Goal: Task Accomplishment & Management: Manage account settings

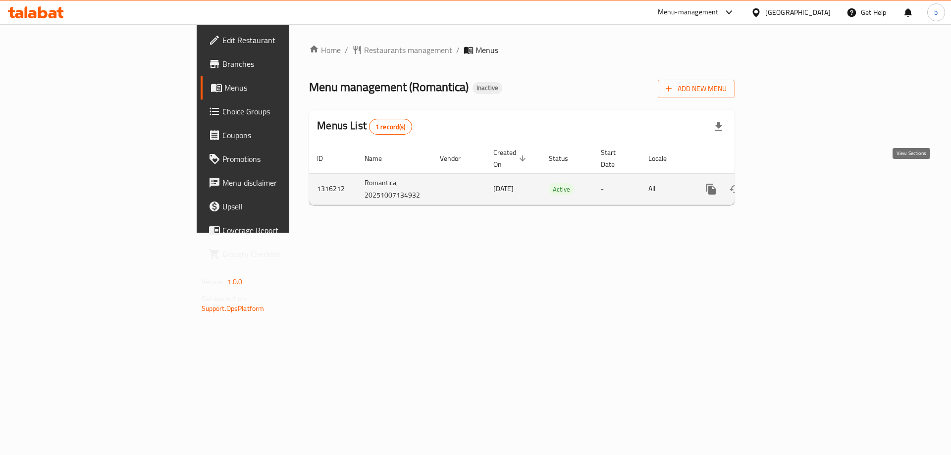
click at [789, 183] on icon "enhanced table" at bounding box center [783, 189] width 12 height 12
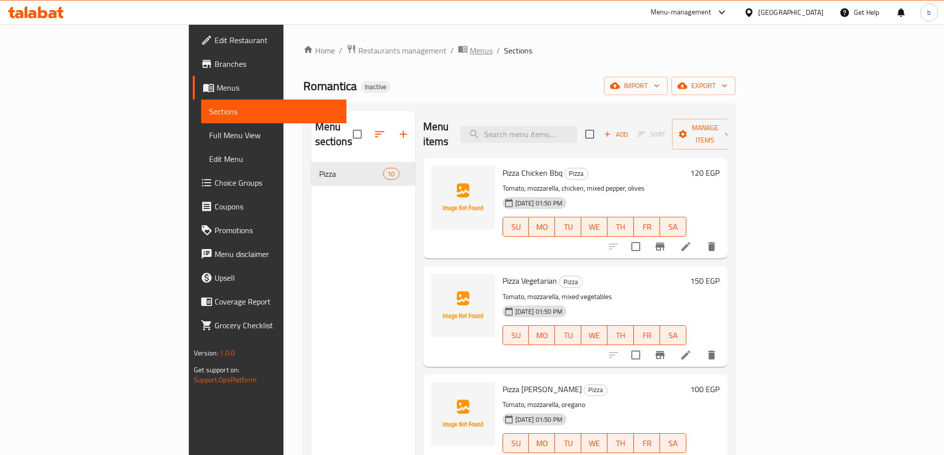
click at [458, 52] on span "breadcrumb" at bounding box center [464, 50] width 12 height 13
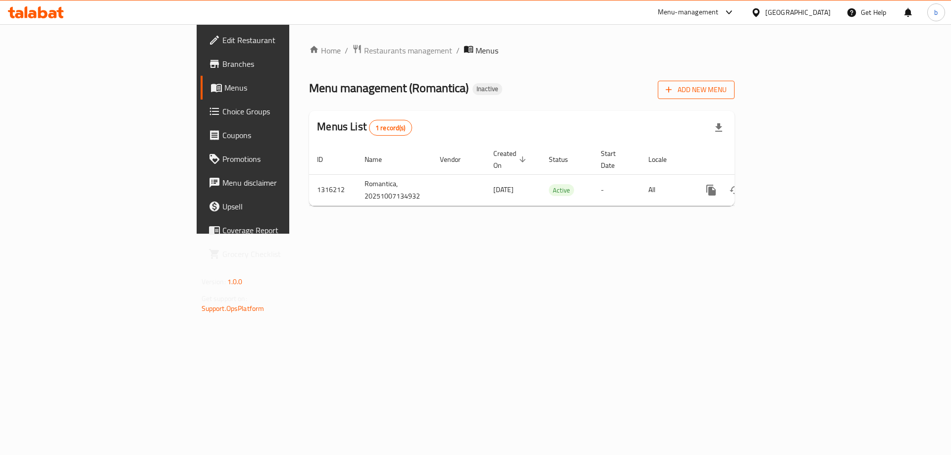
click at [727, 91] on span "Add New Menu" at bounding box center [696, 90] width 61 height 12
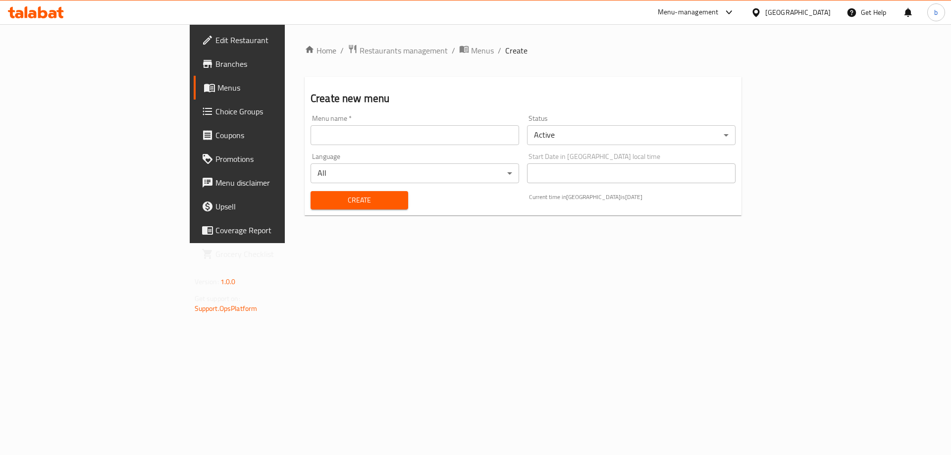
click at [311, 136] on input "text" at bounding box center [415, 135] width 209 height 20
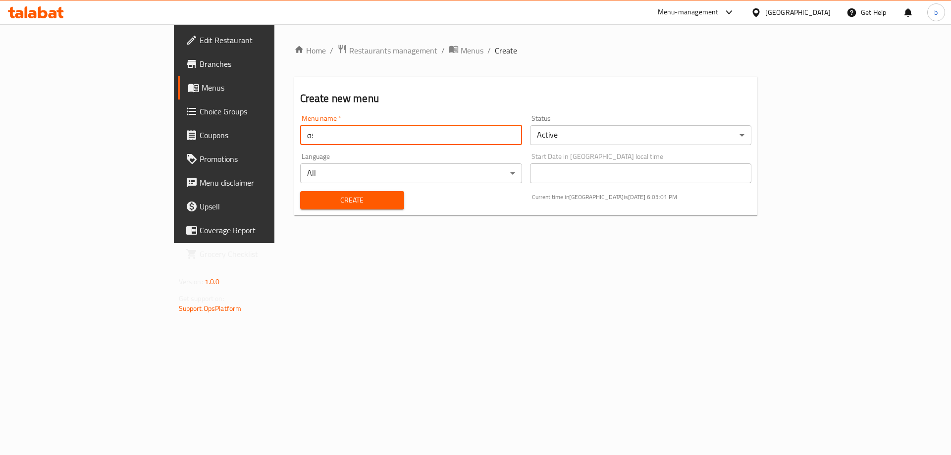
type input "؛"
type input "Menu"
click at [300, 191] on button "Create" at bounding box center [352, 200] width 104 height 18
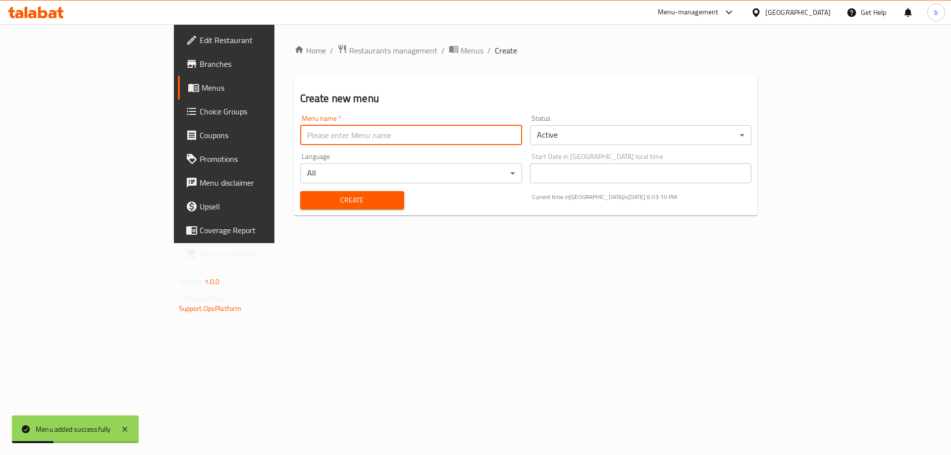
click at [367, 51] on ol "Home / Restaurants management / Menus / Create" at bounding box center [526, 50] width 464 height 13
click at [461, 51] on span "Menus" at bounding box center [472, 51] width 23 height 12
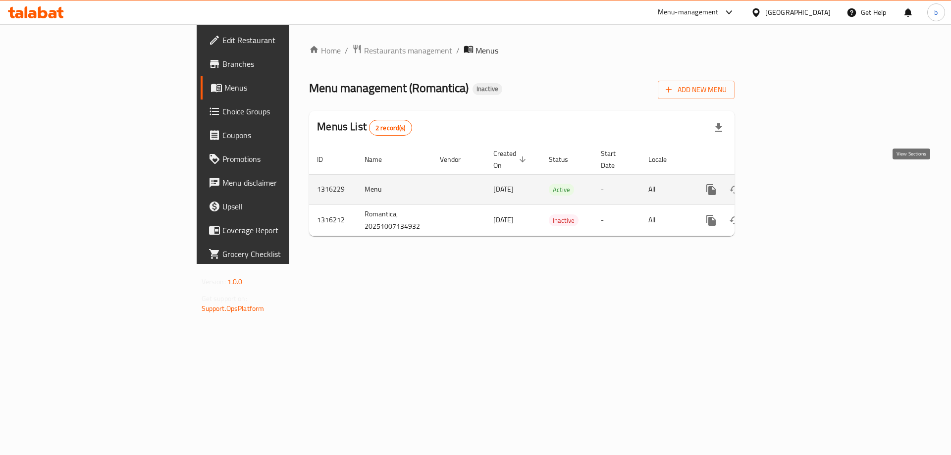
click at [795, 178] on link "enhanced table" at bounding box center [783, 190] width 24 height 24
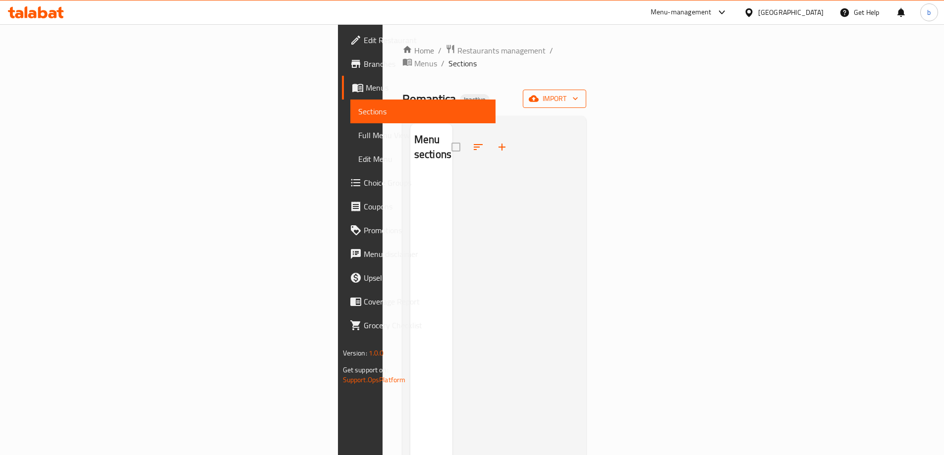
click at [578, 93] on span "import" at bounding box center [555, 99] width 48 height 12
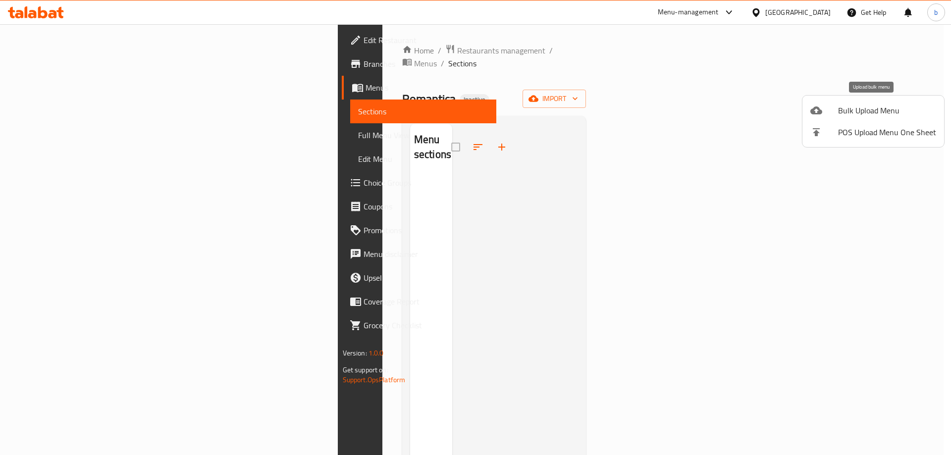
click at [873, 113] on span "Bulk Upload Menu" at bounding box center [887, 111] width 98 height 12
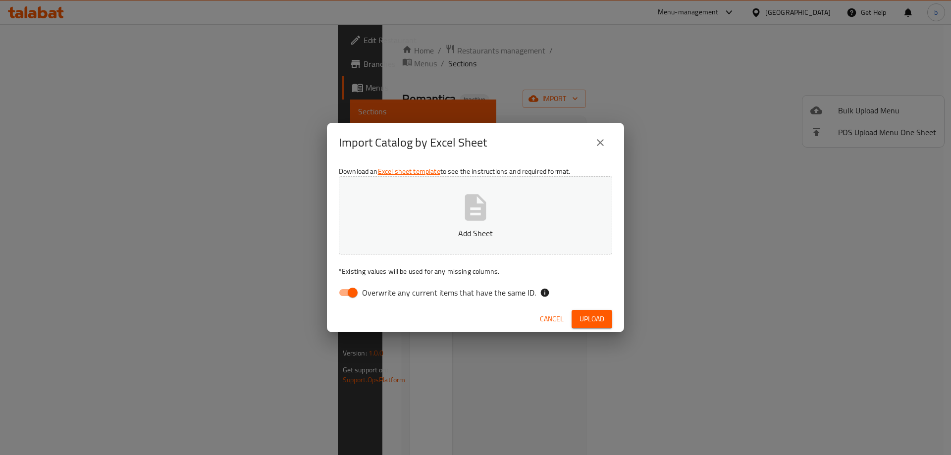
click at [346, 287] on input "Overwrite any current items that have the same ID." at bounding box center [353, 292] width 56 height 19
checkbox input "false"
click at [440, 208] on button "Add Sheet" at bounding box center [476, 215] width 274 height 78
click at [573, 320] on button "Upload" at bounding box center [592, 319] width 41 height 18
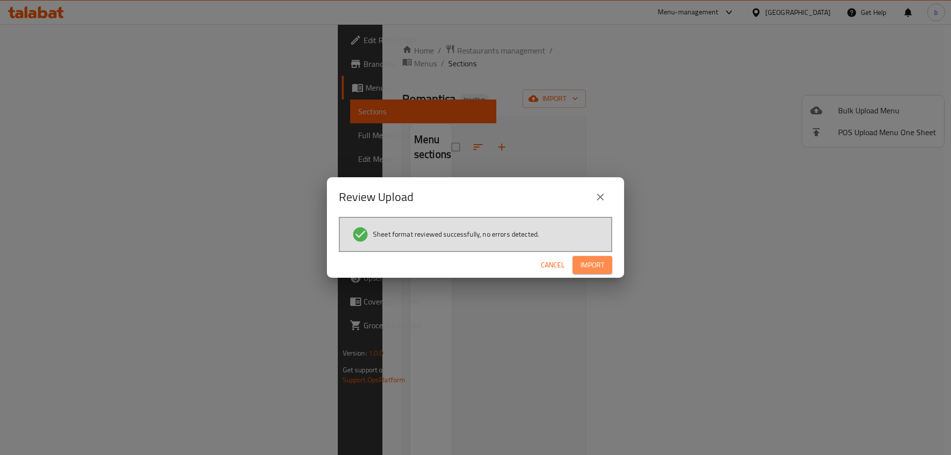
click at [592, 260] on span "Import" at bounding box center [593, 265] width 24 height 12
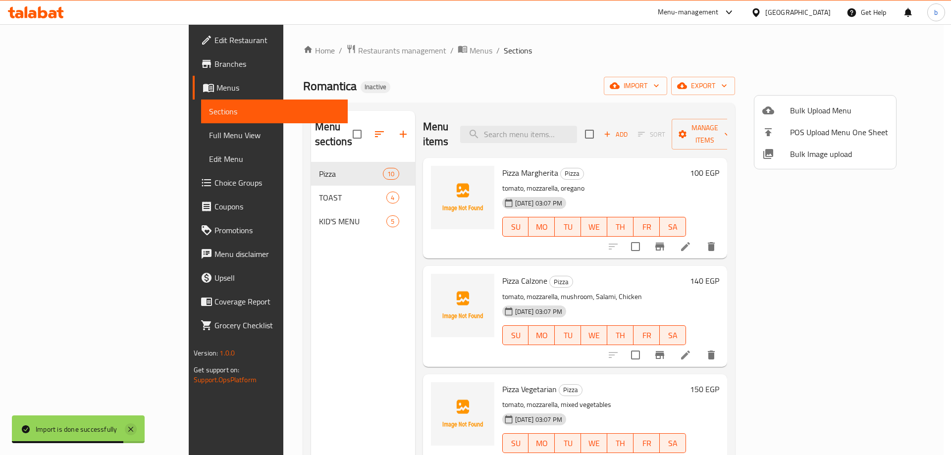
click at [131, 427] on icon at bounding box center [131, 430] width 12 height 12
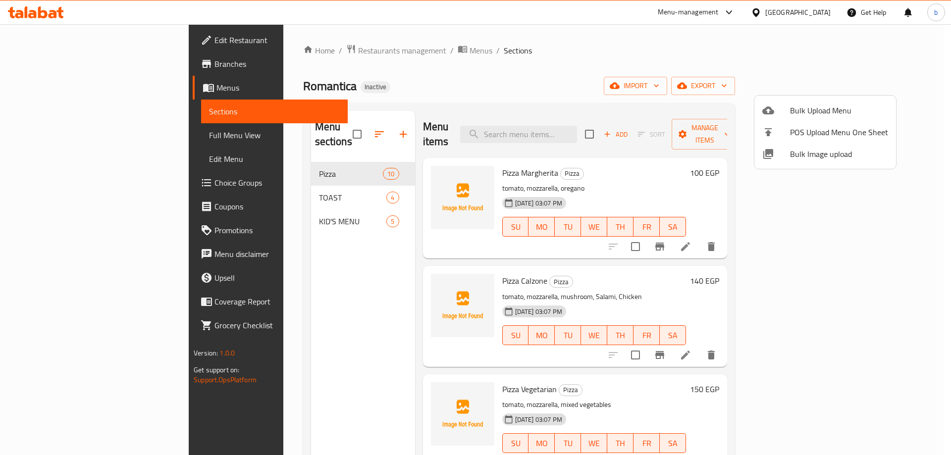
click at [78, 48] on div at bounding box center [475, 227] width 951 height 455
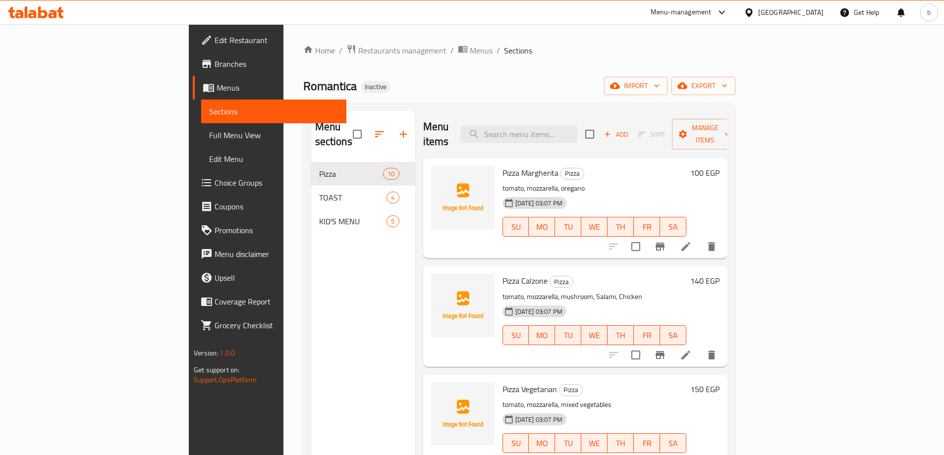
click at [193, 48] on link "Edit Restaurant" at bounding box center [270, 40] width 154 height 24
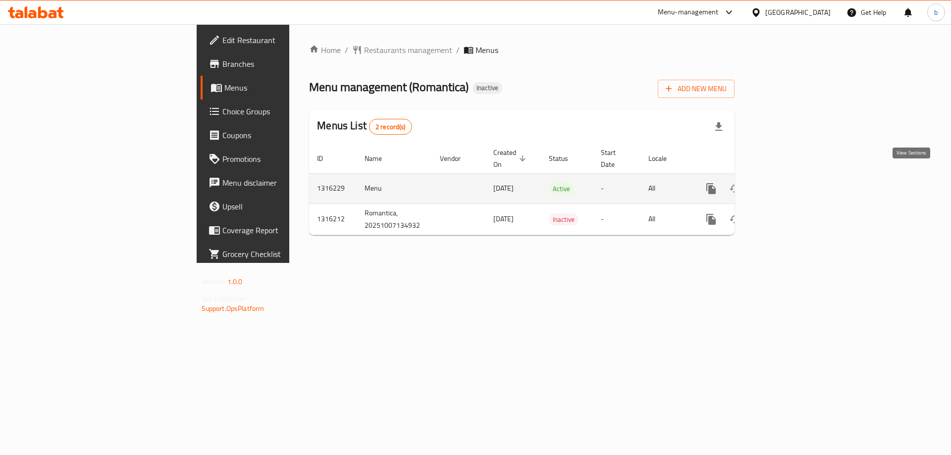
click at [789, 183] on icon "enhanced table" at bounding box center [783, 189] width 12 height 12
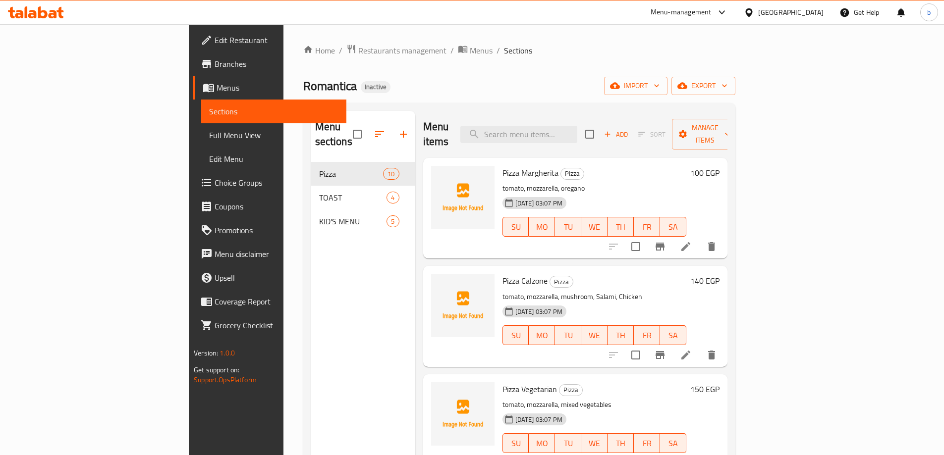
click at [209, 132] on span "Full Menu View" at bounding box center [273, 135] width 129 height 12
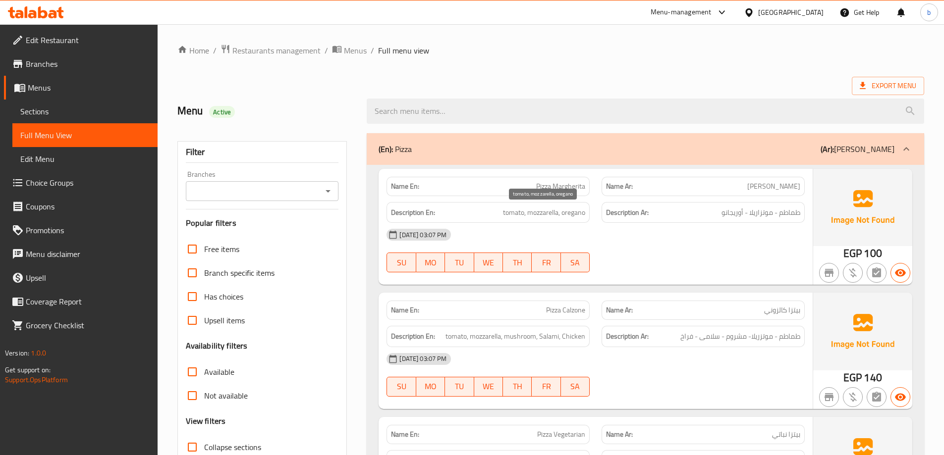
click at [572, 214] on span "tomato, mozzarella, oregano" at bounding box center [544, 213] width 82 height 12
click at [572, 215] on span "tomato, mozzarella, oregano" at bounding box center [544, 213] width 82 height 12
copy span "oregano"
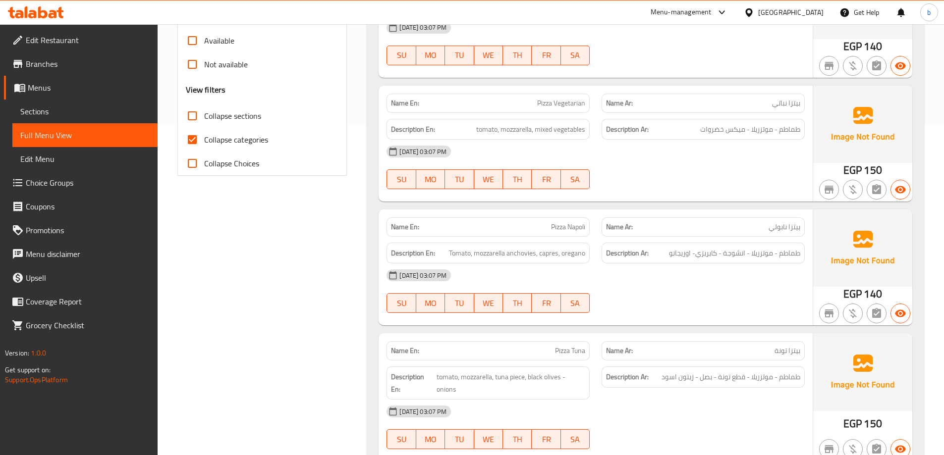
scroll to position [347, 0]
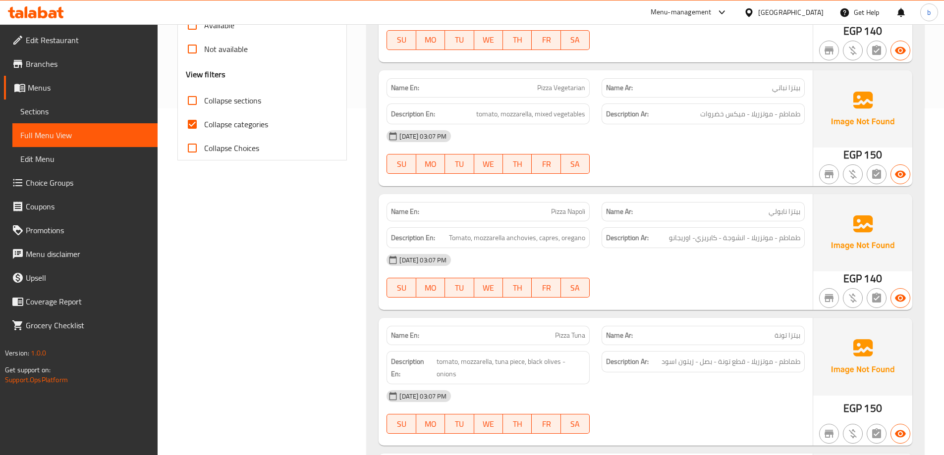
click at [562, 89] on span "Pizza Vegetarian" at bounding box center [561, 88] width 48 height 10
copy span "Vegetarian"
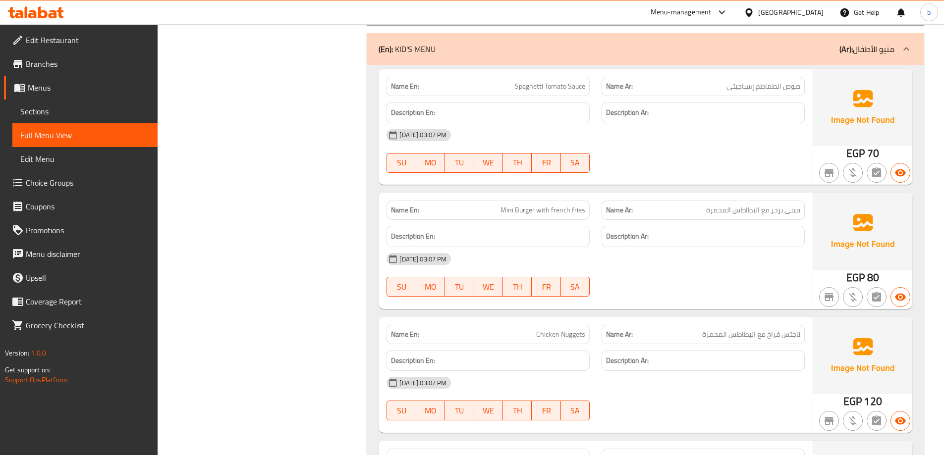
scroll to position [2032, 0]
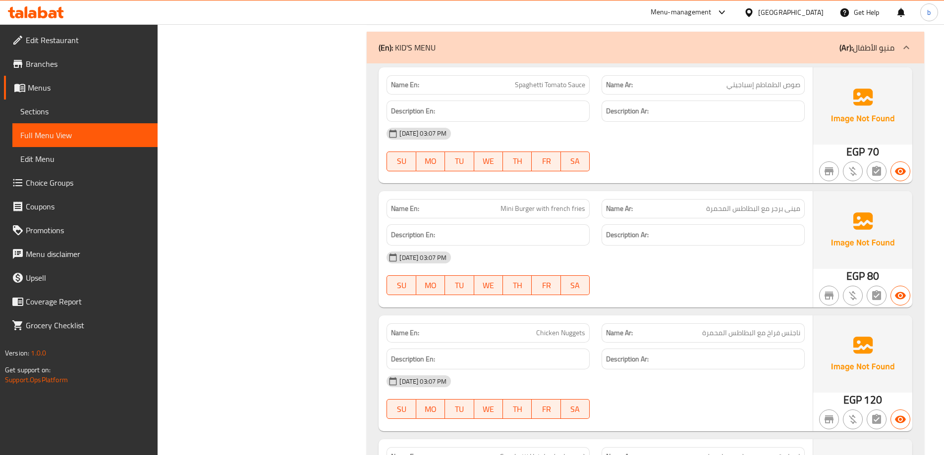
click at [552, 328] on span "Chicken Nuggets" at bounding box center [560, 333] width 49 height 10
copy span "Chicken"
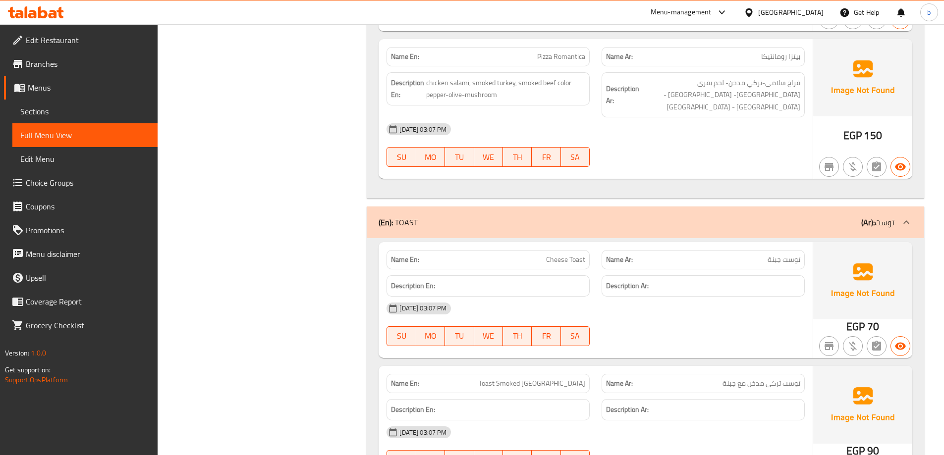
scroll to position [1288, 0]
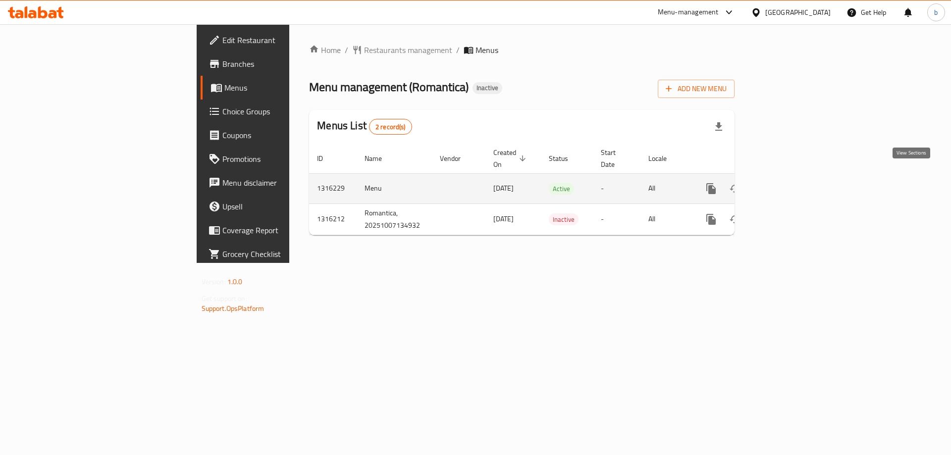
click at [789, 183] on icon "enhanced table" at bounding box center [783, 189] width 12 height 12
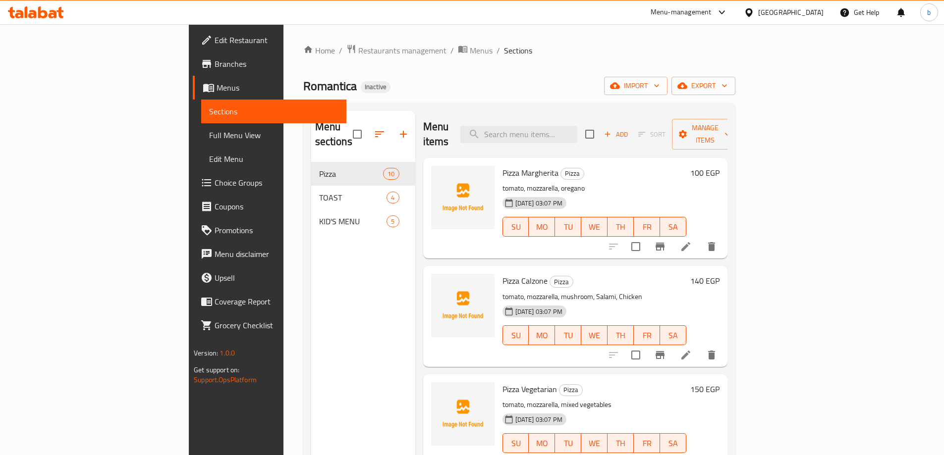
click at [690, 242] on icon at bounding box center [685, 246] width 9 height 9
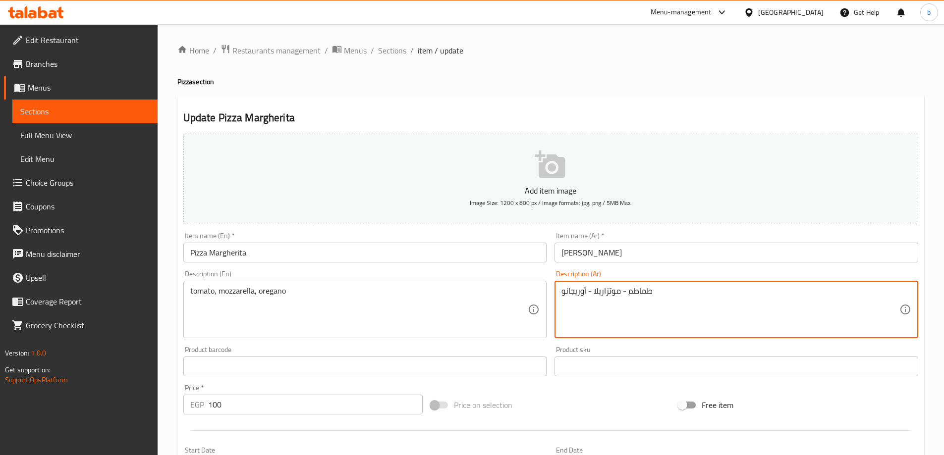
drag, startPoint x: 587, startPoint y: 292, endPoint x: 517, endPoint y: 295, distance: 70.0
click at [518, 295] on div "Add item image Image Size: 1200 x 800 px / Image formats: jpg, png / 5MB Max. I…" at bounding box center [550, 343] width 743 height 427
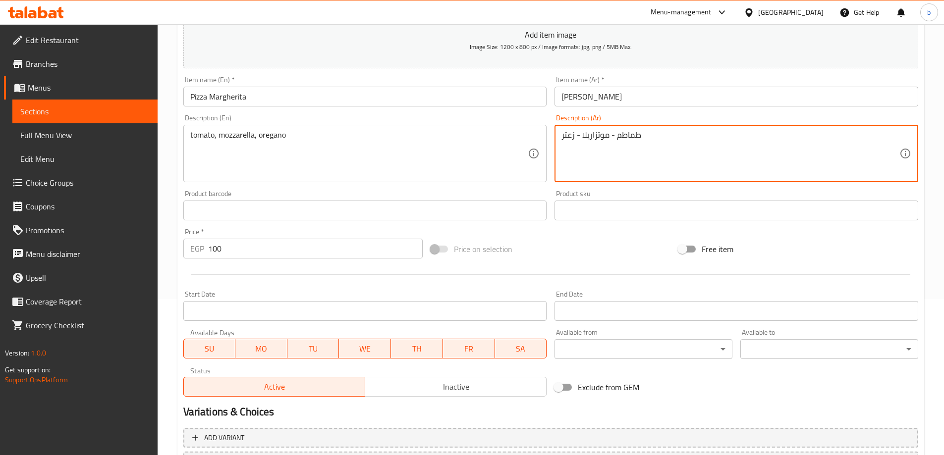
scroll to position [245, 0]
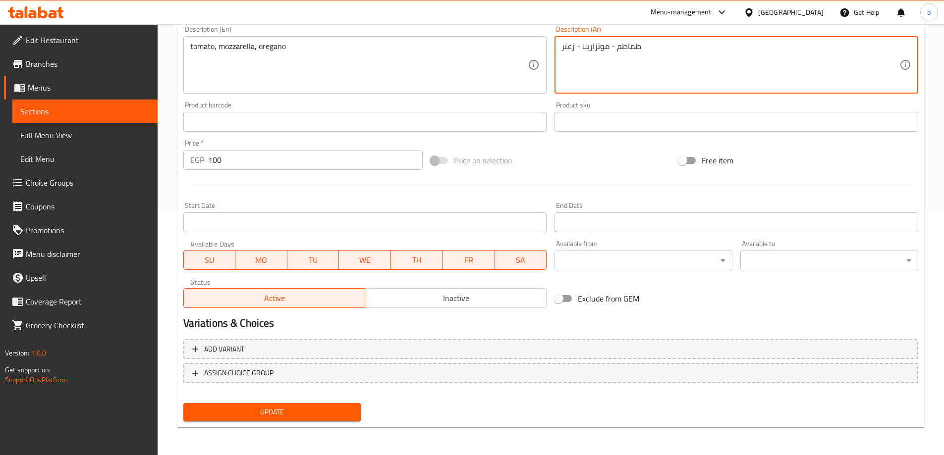
type textarea "طماطم - موتزاريلا - زعتر"
click at [282, 409] on span "Update" at bounding box center [272, 412] width 162 height 12
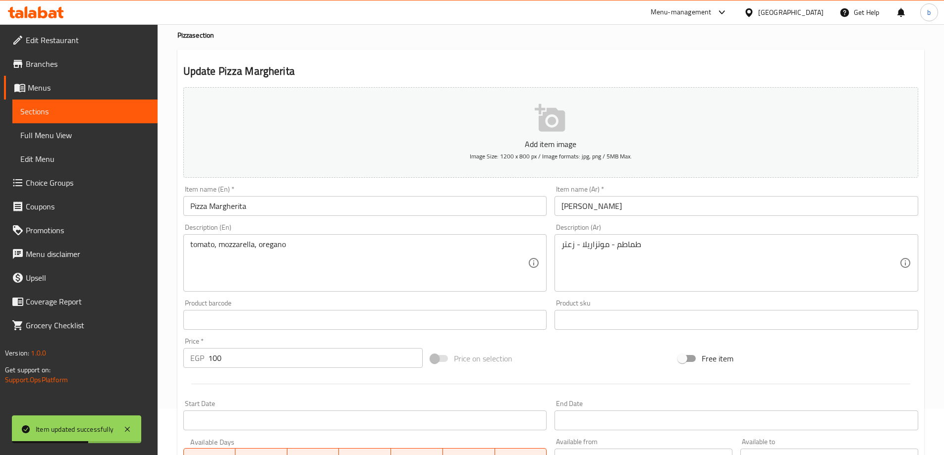
scroll to position [0, 0]
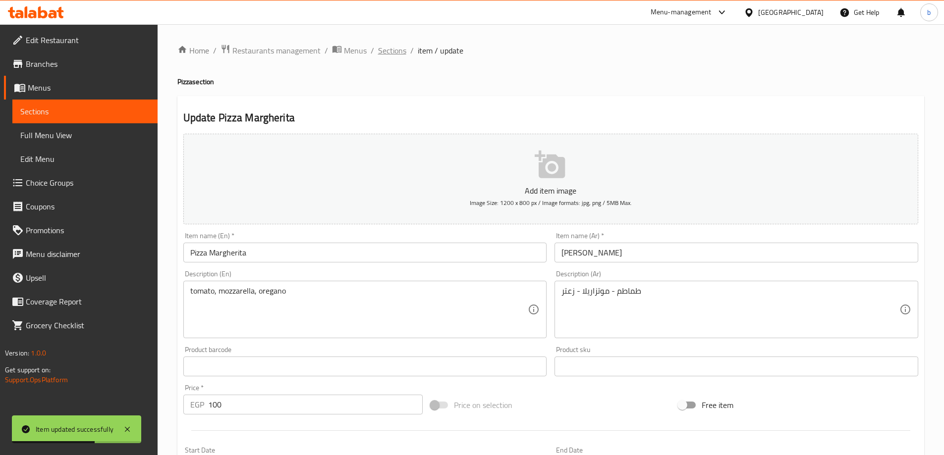
click at [394, 51] on span "Sections" at bounding box center [392, 51] width 28 height 12
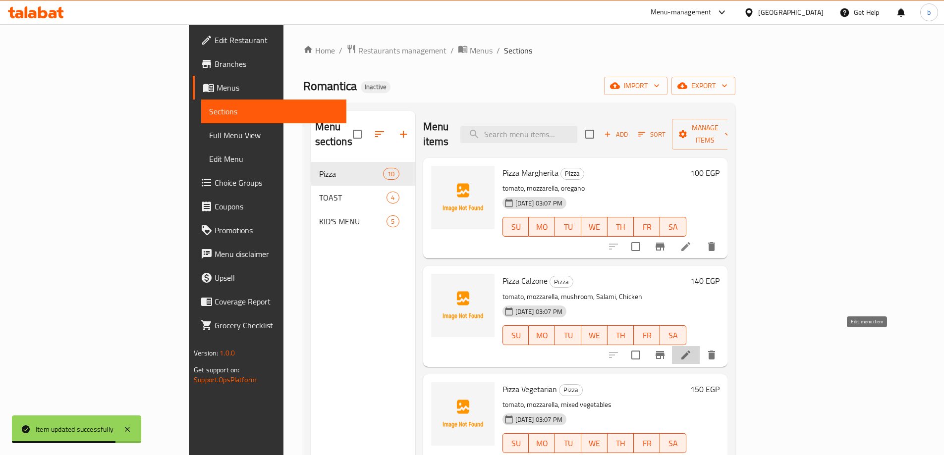
click at [692, 349] on icon at bounding box center [686, 355] width 12 height 12
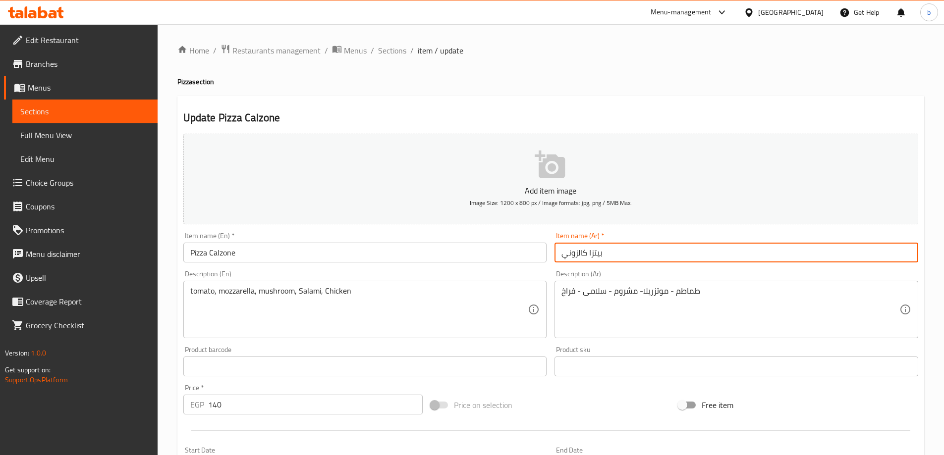
drag, startPoint x: 577, startPoint y: 255, endPoint x: 555, endPoint y: 258, distance: 22.6
click at [555, 258] on input "بيتزا كالزوني" at bounding box center [736, 253] width 364 height 20
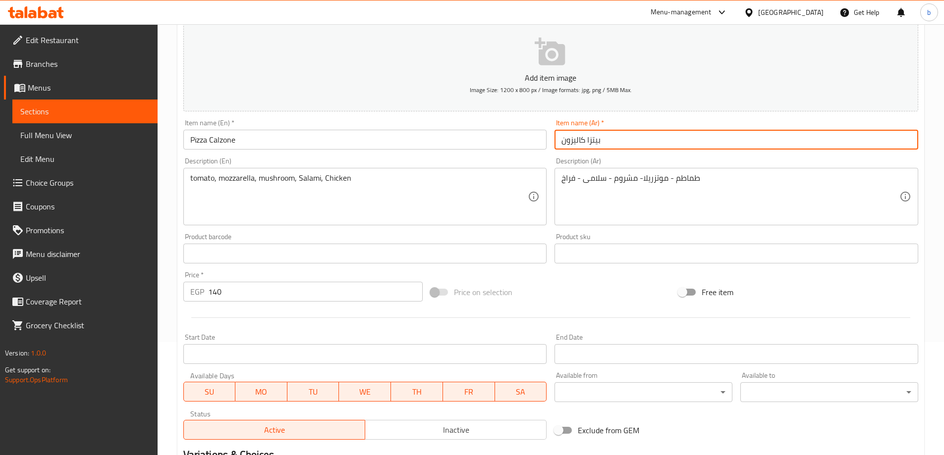
scroll to position [245, 0]
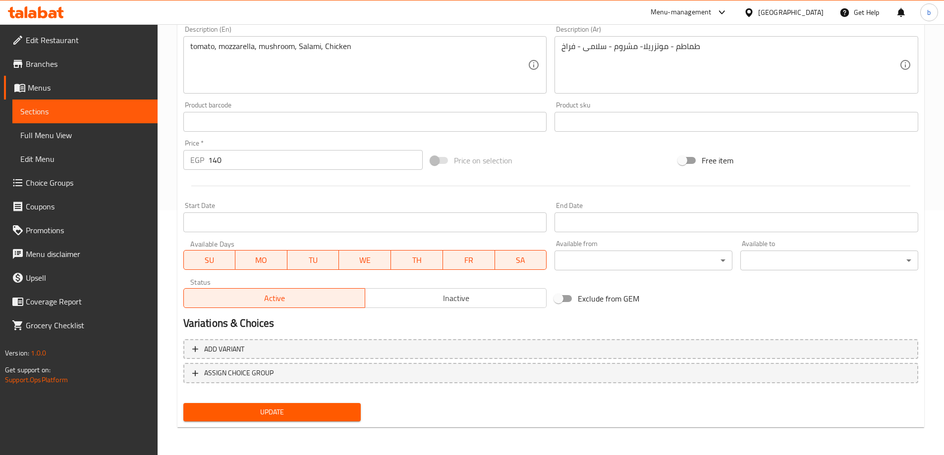
type input "بيتزا كاليزون"
click at [318, 413] on span "Update" at bounding box center [272, 412] width 162 height 12
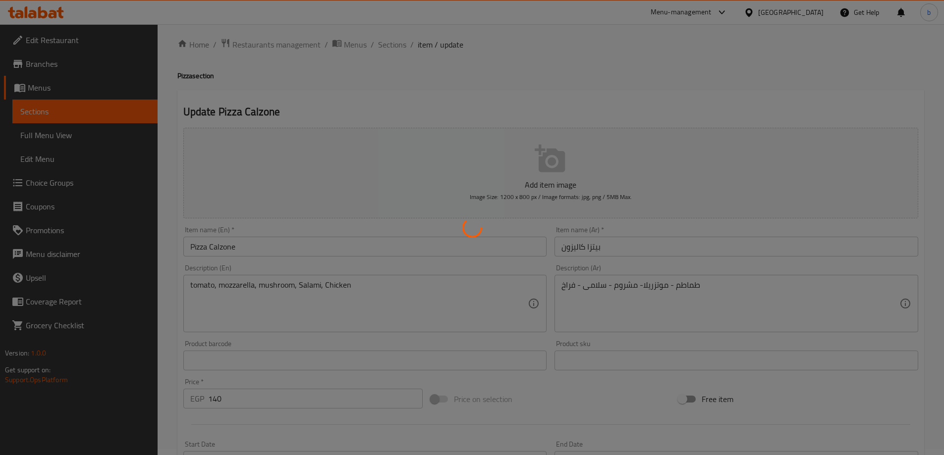
scroll to position [0, 0]
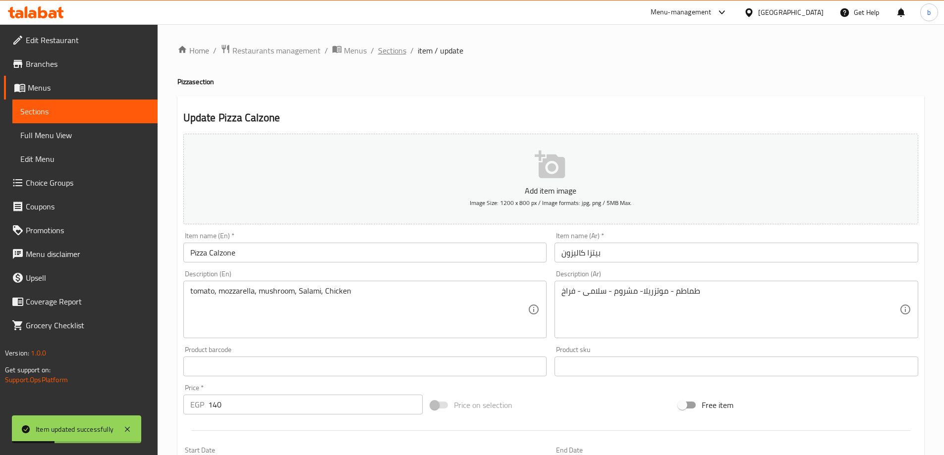
click at [395, 52] on span "Sections" at bounding box center [392, 51] width 28 height 12
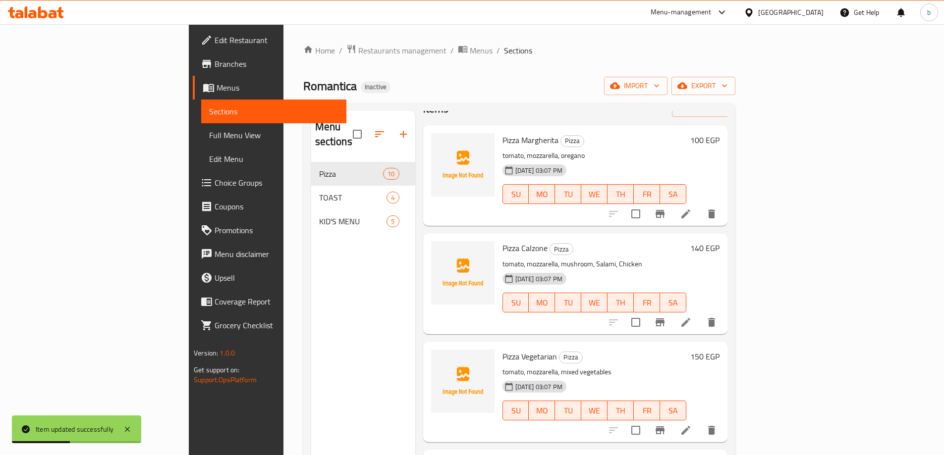
scroll to position [50, 0]
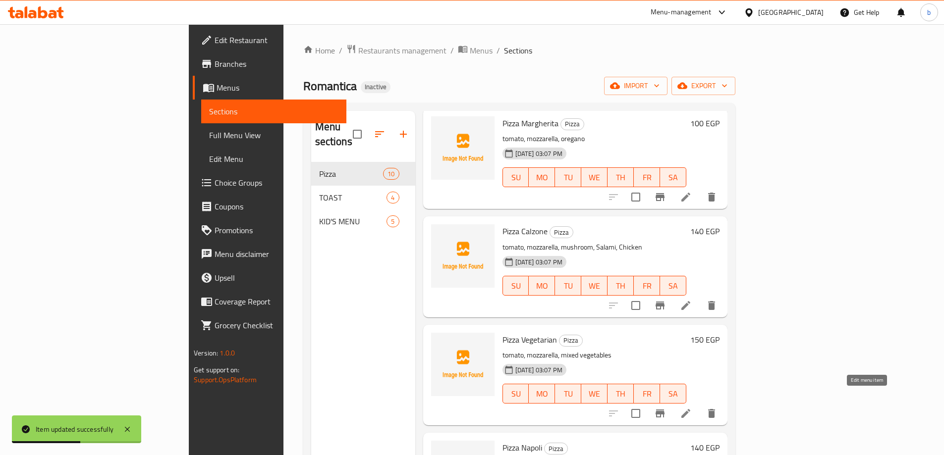
click at [692, 408] on icon at bounding box center [686, 414] width 12 height 12
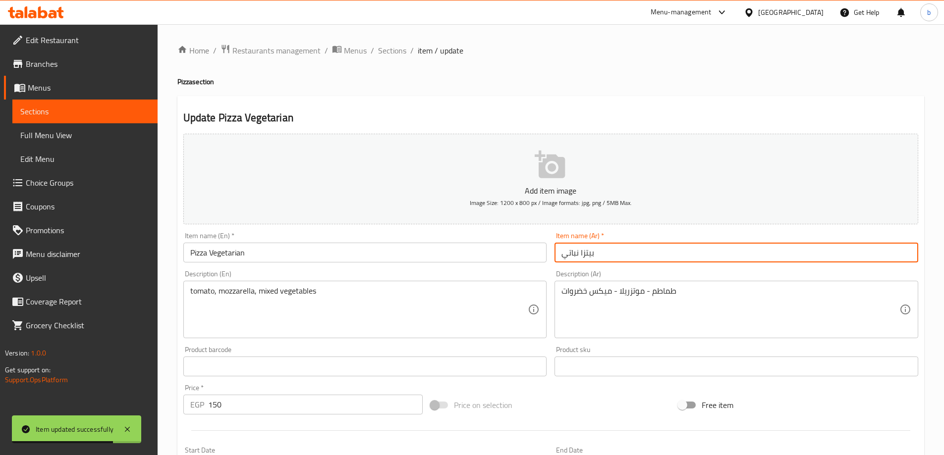
drag, startPoint x: 578, startPoint y: 253, endPoint x: 376, endPoint y: 255, distance: 202.7
click at [418, 239] on div "Add item image Image Size: 1200 x 800 px / Image formats: jpg, png / 5MB Max. I…" at bounding box center [550, 343] width 743 height 427
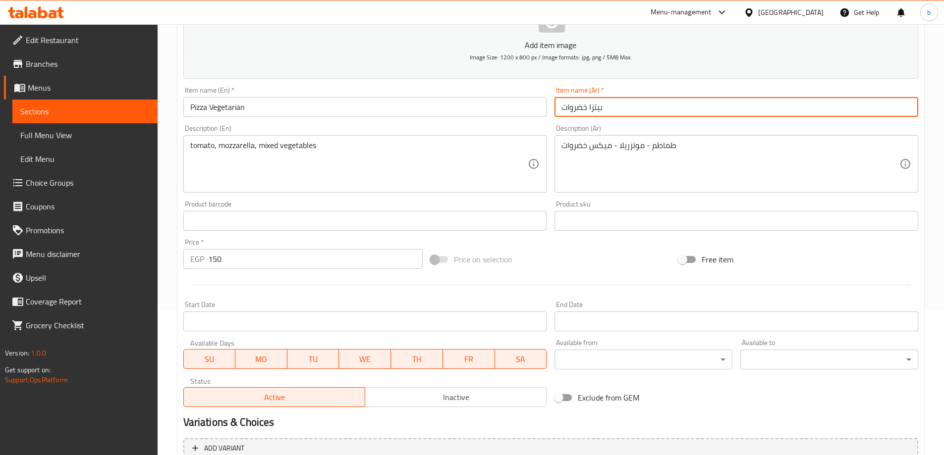
scroll to position [245, 0]
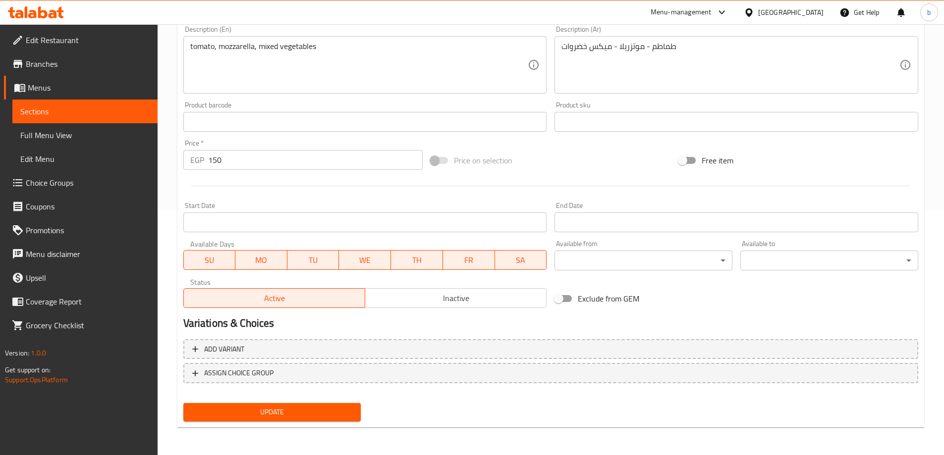
click at [287, 408] on span "Update" at bounding box center [272, 412] width 162 height 12
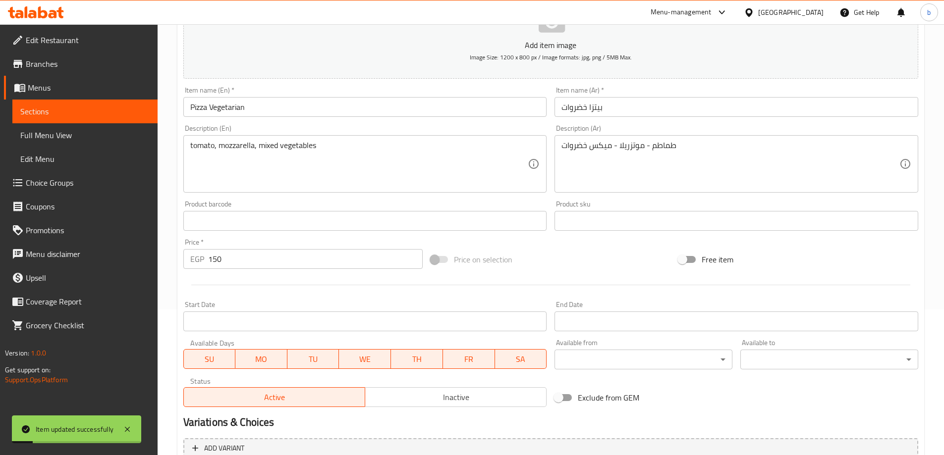
scroll to position [96, 0]
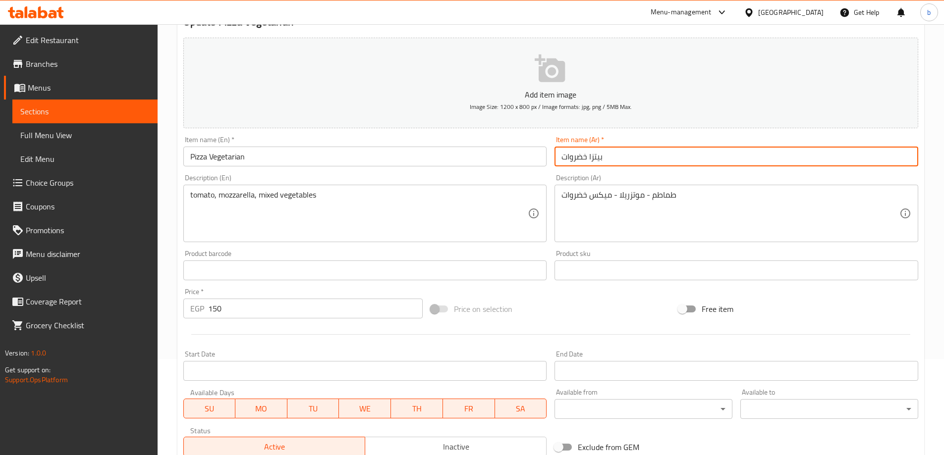
drag, startPoint x: 588, startPoint y: 157, endPoint x: 559, endPoint y: 159, distance: 28.8
click at [559, 159] on input "بيتزا خضروات" at bounding box center [736, 157] width 364 height 20
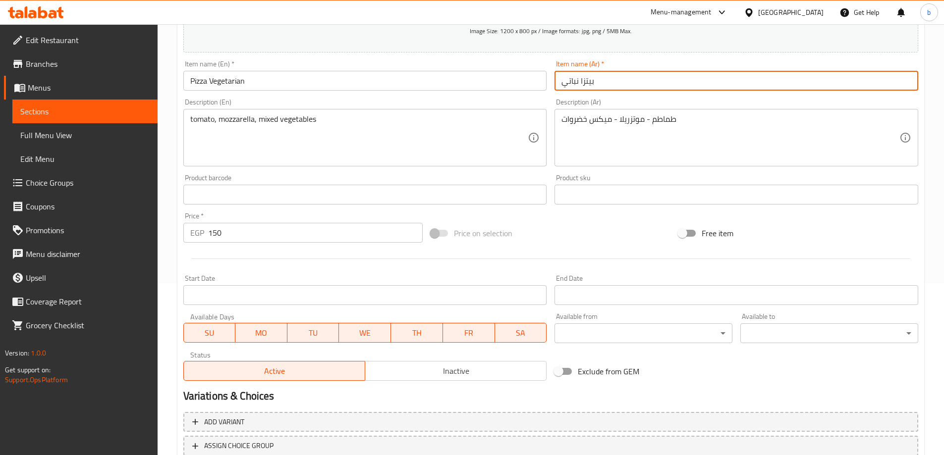
scroll to position [245, 0]
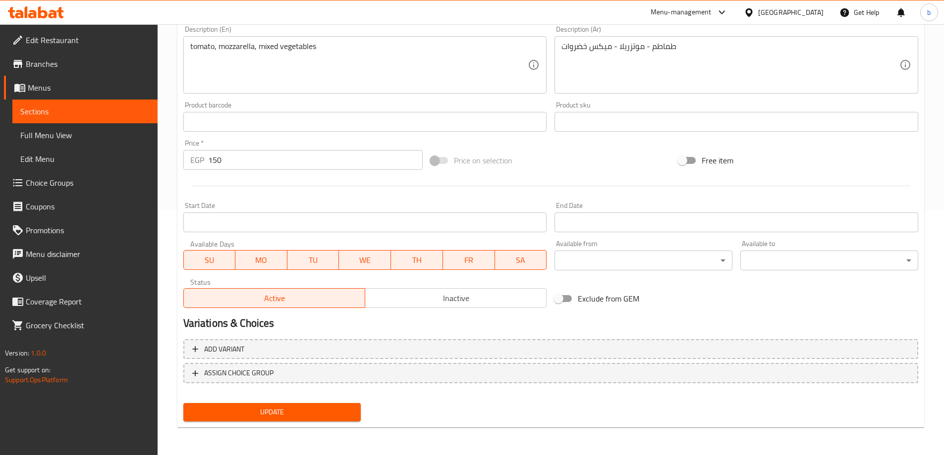
type input "بيتزا نباتي"
click at [275, 412] on span "Update" at bounding box center [272, 412] width 162 height 12
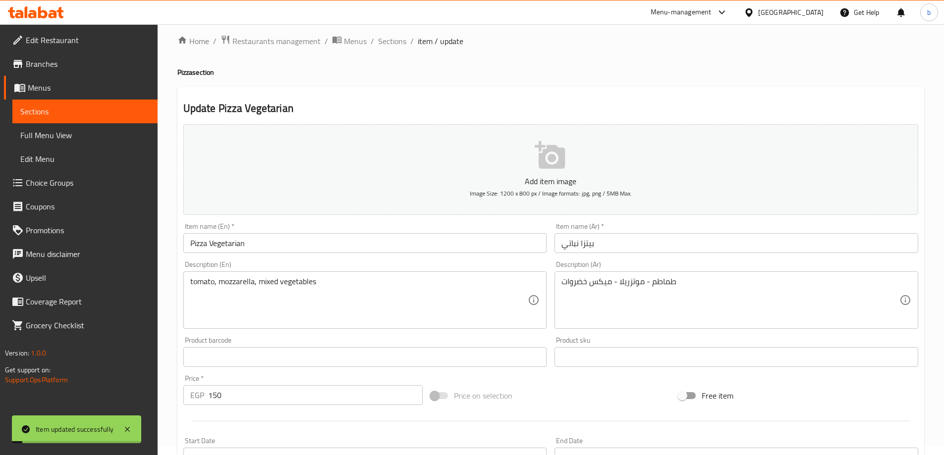
scroll to position [0, 0]
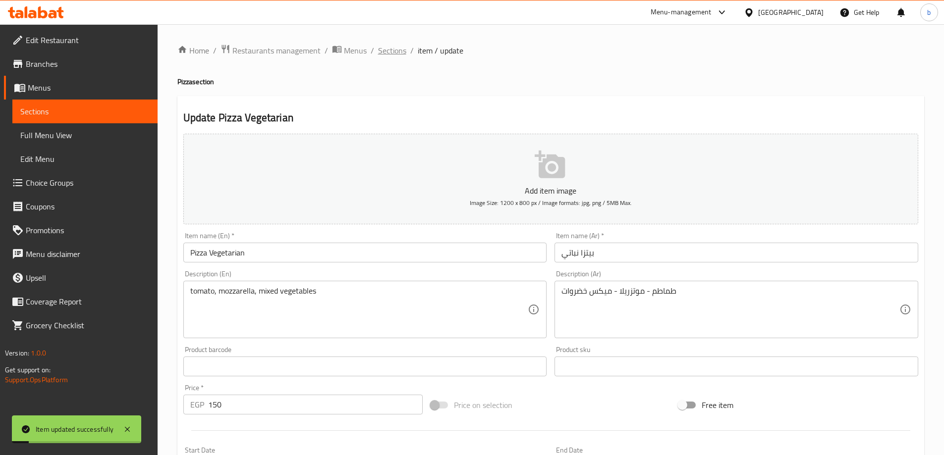
click at [382, 55] on span "Sections" at bounding box center [392, 51] width 28 height 12
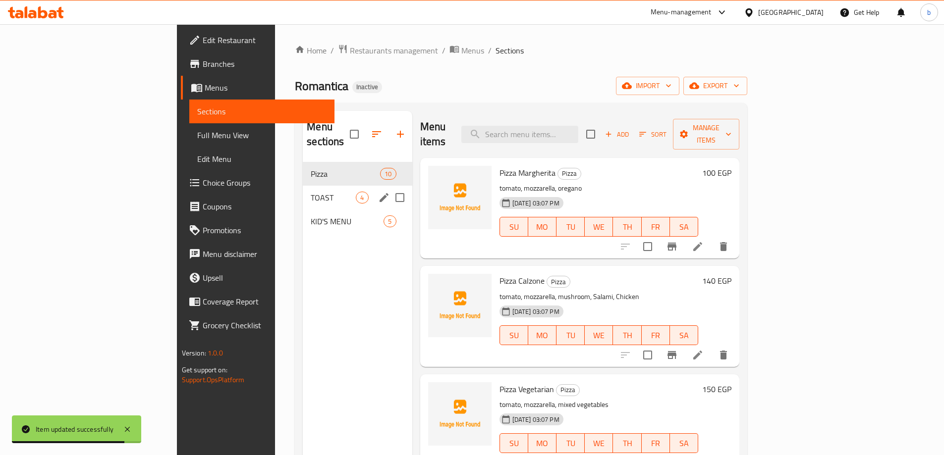
click at [303, 186] on div "TOAST 4" at bounding box center [357, 198] width 109 height 24
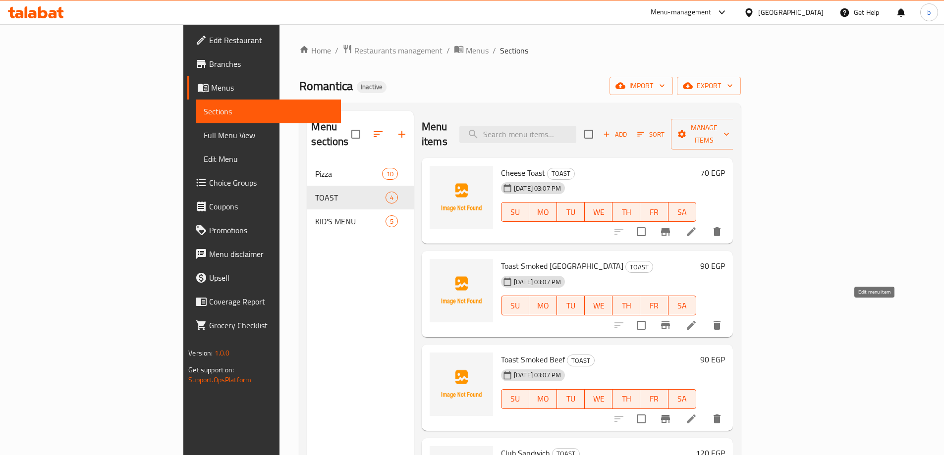
click at [697, 320] on icon at bounding box center [691, 326] width 12 height 12
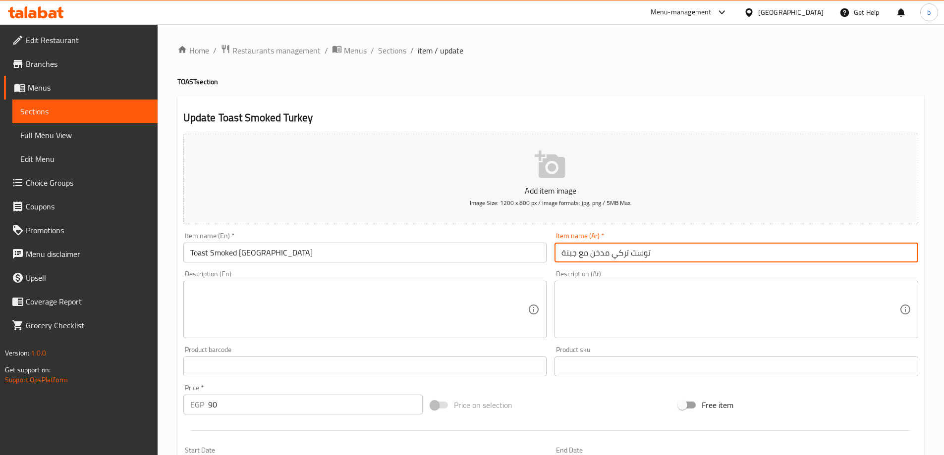
drag, startPoint x: 609, startPoint y: 255, endPoint x: 592, endPoint y: 255, distance: 17.3
click at [592, 255] on input "توست تركي مدخن مع جبنة" at bounding box center [736, 253] width 364 height 20
click at [611, 255] on input "توست تركي مع جبنة" at bounding box center [736, 253] width 364 height 20
type input "توست سموك تركي مع جبنة"
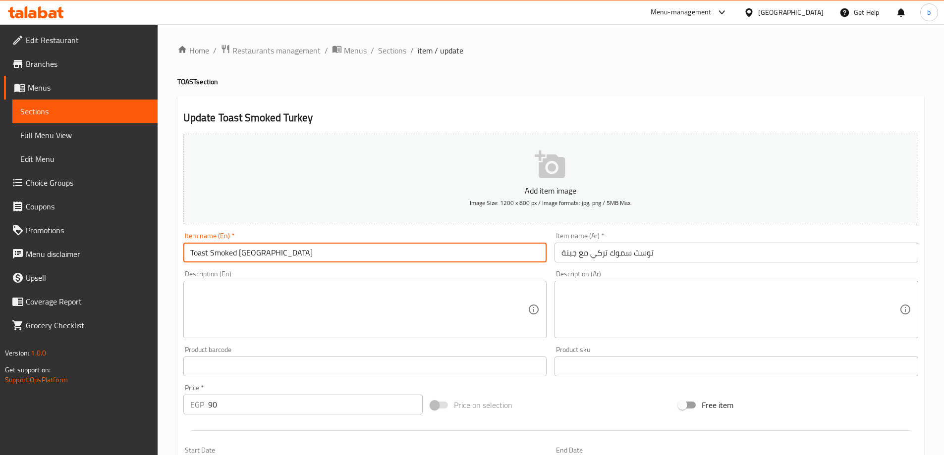
click at [315, 253] on input "Toast Smoked Turkey" at bounding box center [365, 253] width 364 height 20
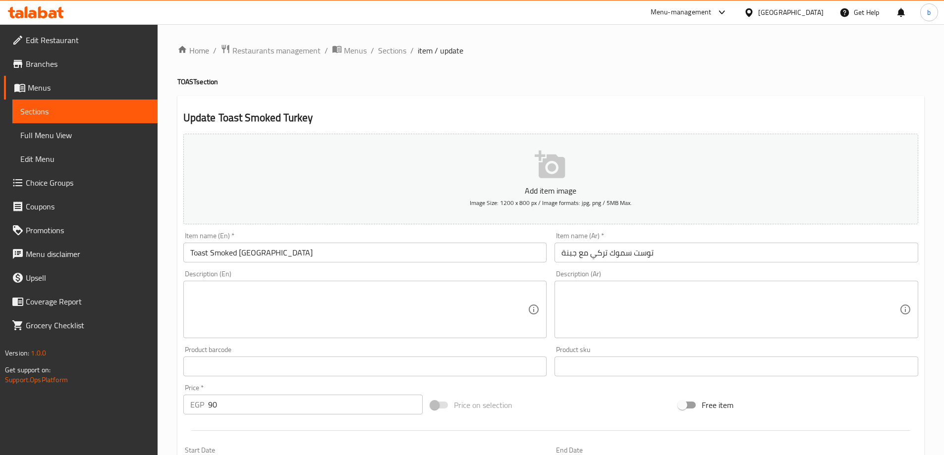
click at [451, 257] on input "Toast Smoked Turkey" at bounding box center [365, 253] width 364 height 20
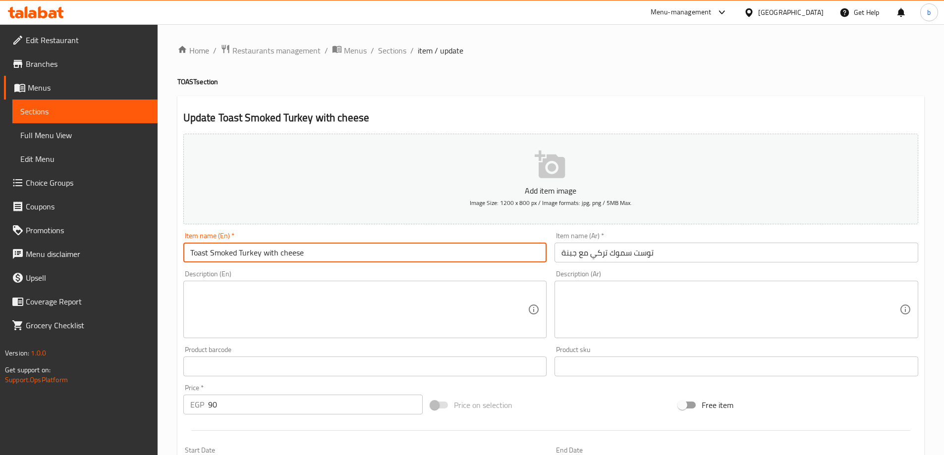
scroll to position [245, 0]
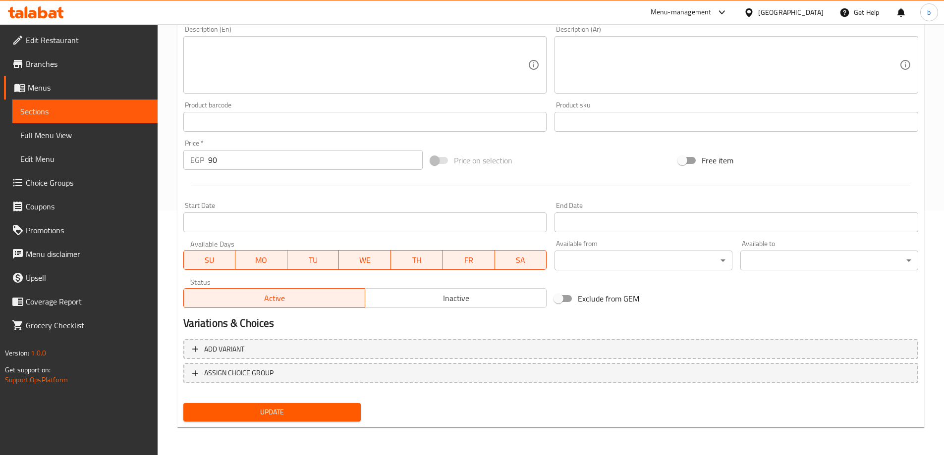
type input "Toast Smoked Turkey with cheese"
click at [313, 409] on span "Update" at bounding box center [272, 412] width 162 height 12
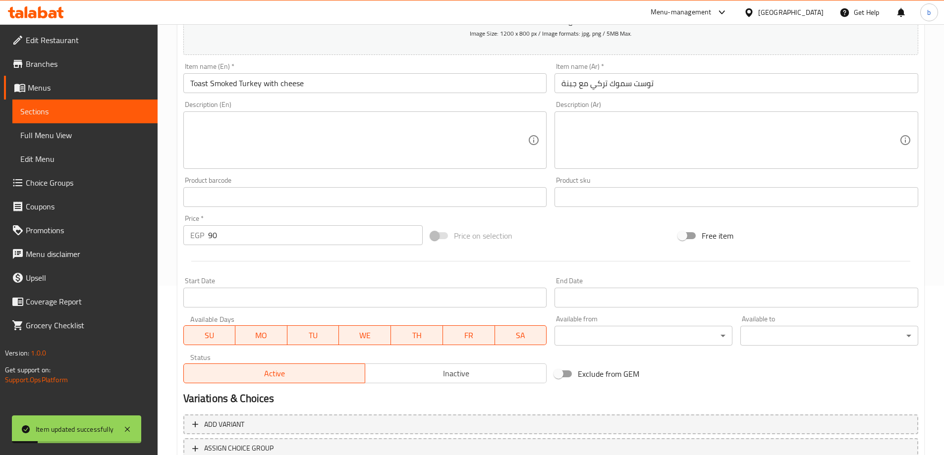
scroll to position [0, 0]
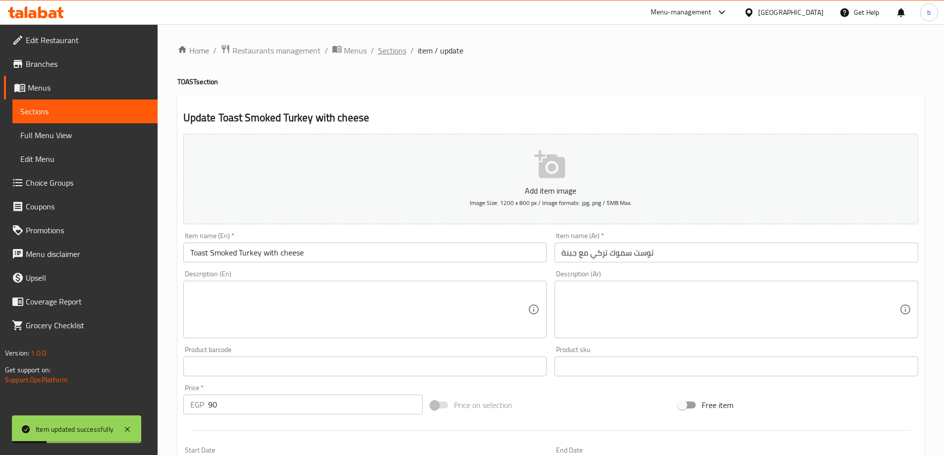
click at [394, 50] on span "Sections" at bounding box center [392, 51] width 28 height 12
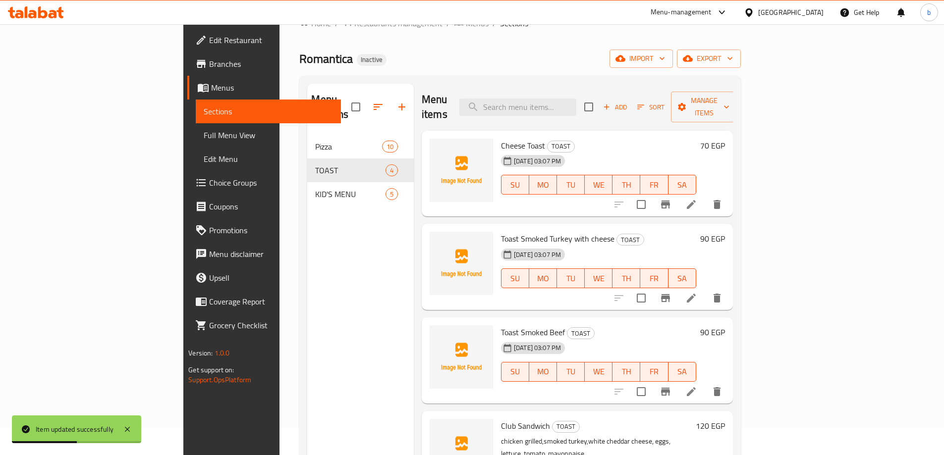
scroll to position [50, 0]
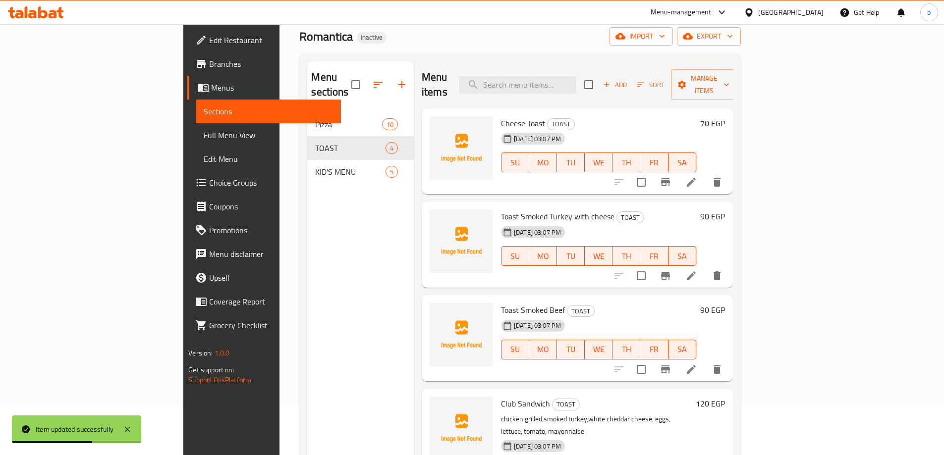
click at [705, 361] on li at bounding box center [691, 370] width 28 height 18
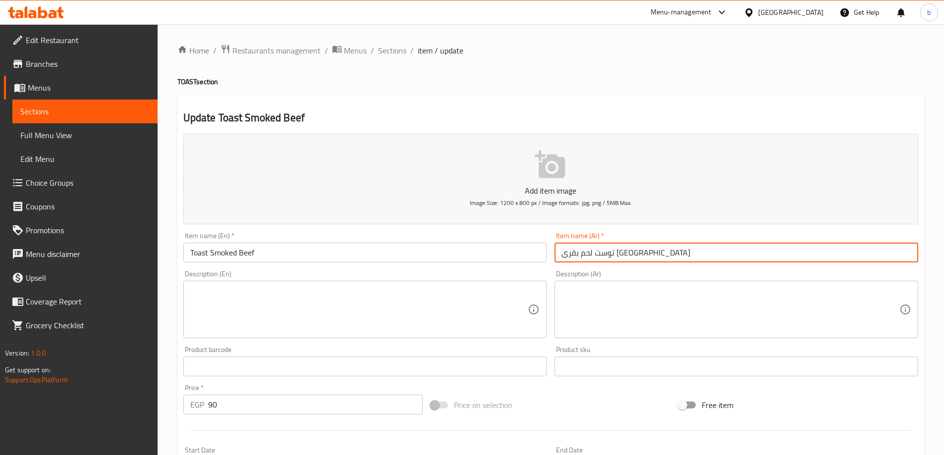
drag, startPoint x: 613, startPoint y: 253, endPoint x: 564, endPoint y: 256, distance: 49.1
click at [564, 256] on input "توست لحم بقرى مدخن" at bounding box center [736, 253] width 364 height 20
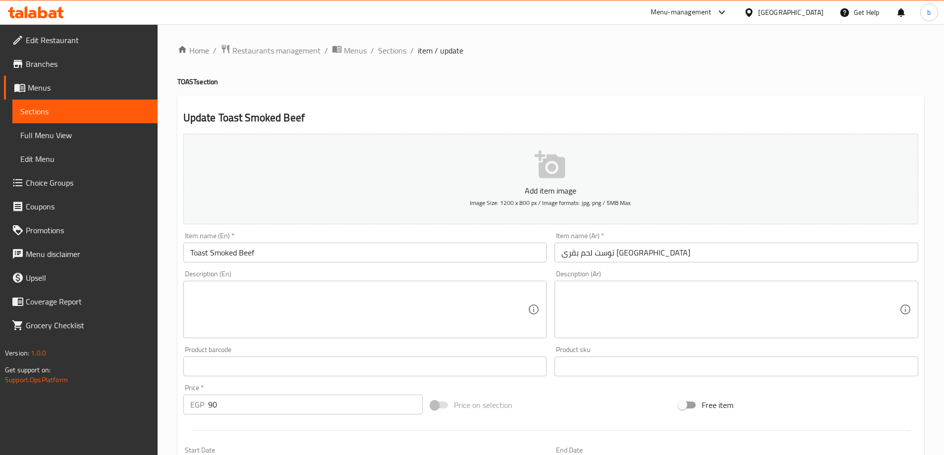
click at [565, 247] on input "توست لحم بقرى مدخن" at bounding box center [736, 253] width 364 height 20
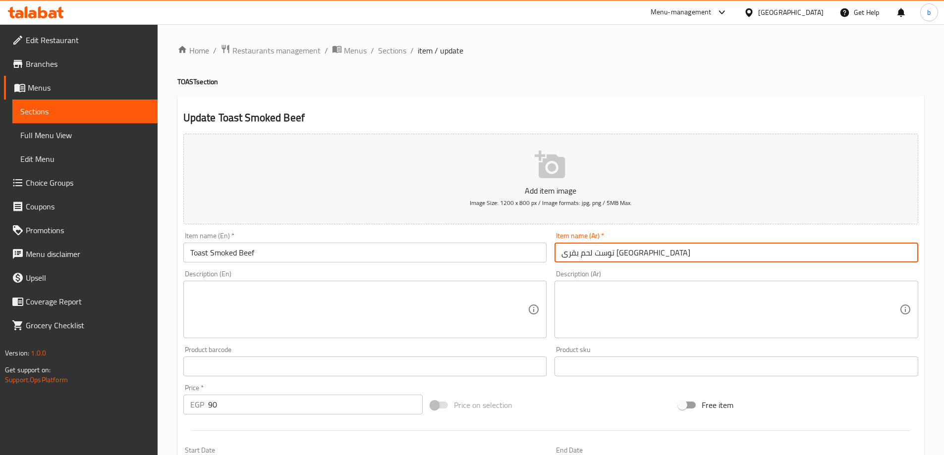
drag, startPoint x: 558, startPoint y: 254, endPoint x: 613, endPoint y: 256, distance: 55.1
click at [613, 256] on input "توست لحم بقرى مدخن" at bounding box center [736, 253] width 364 height 20
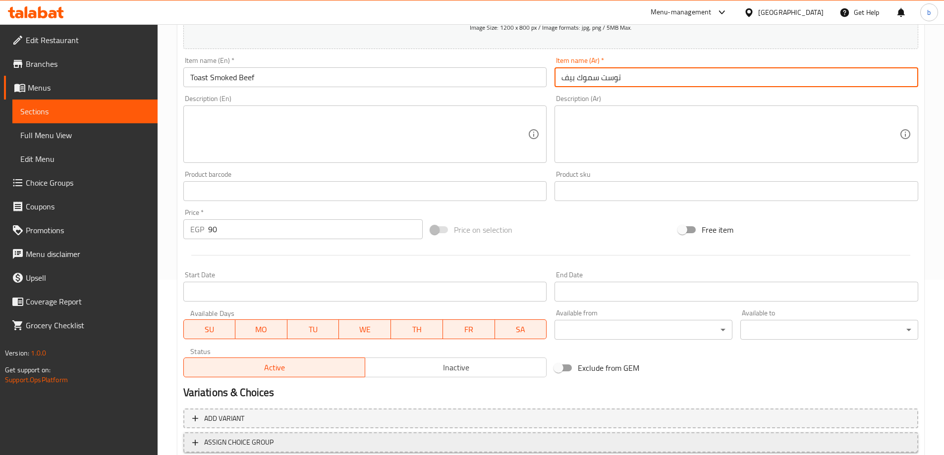
scroll to position [245, 0]
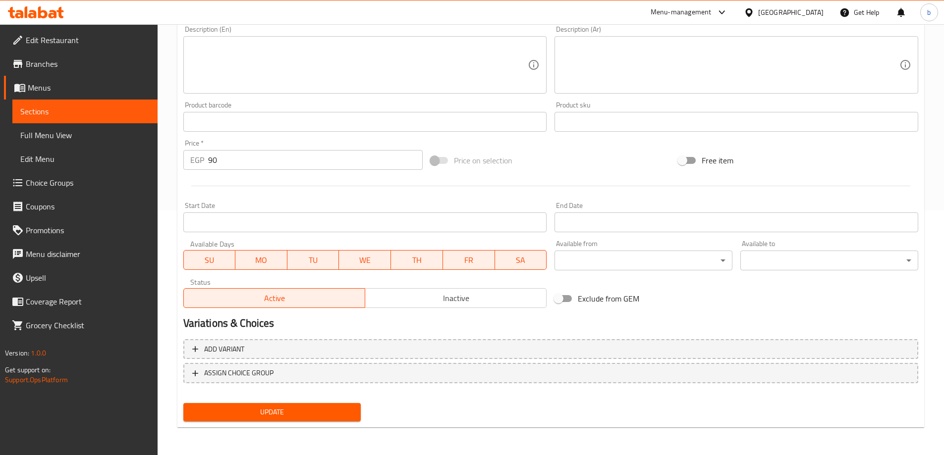
type input "توست سموك بيف"
click at [299, 411] on span "Update" at bounding box center [272, 412] width 162 height 12
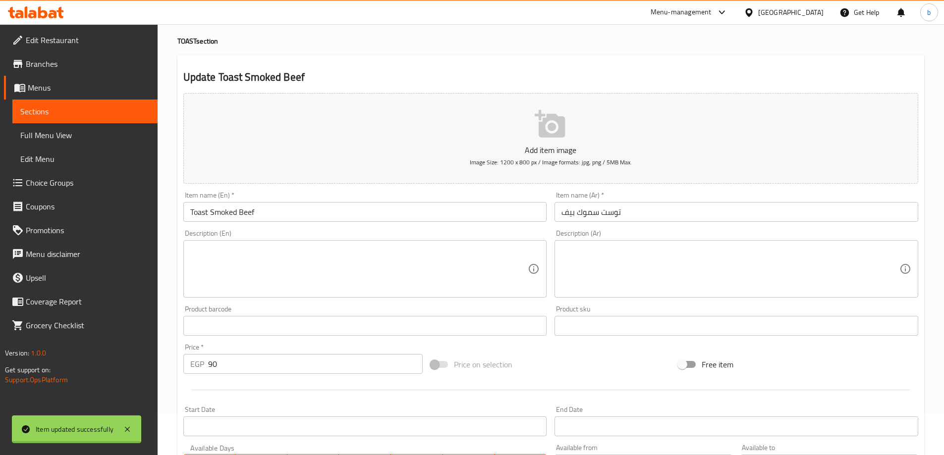
scroll to position [0, 0]
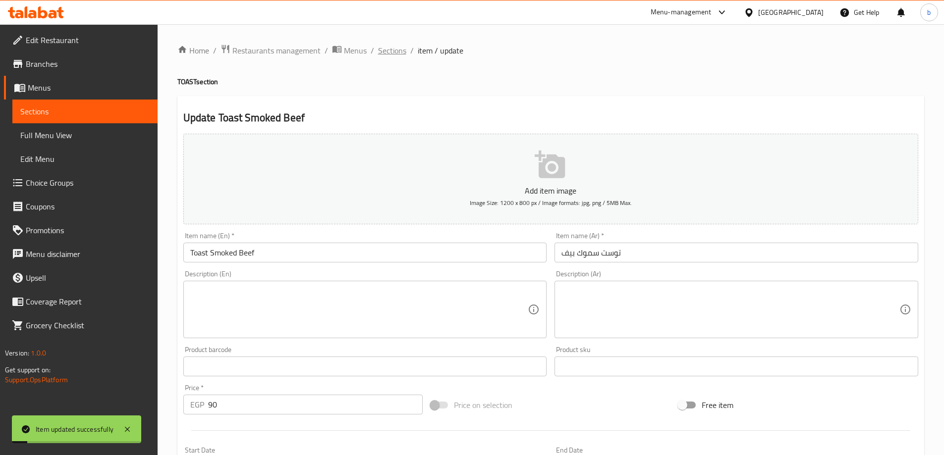
click at [387, 53] on span "Sections" at bounding box center [392, 51] width 28 height 12
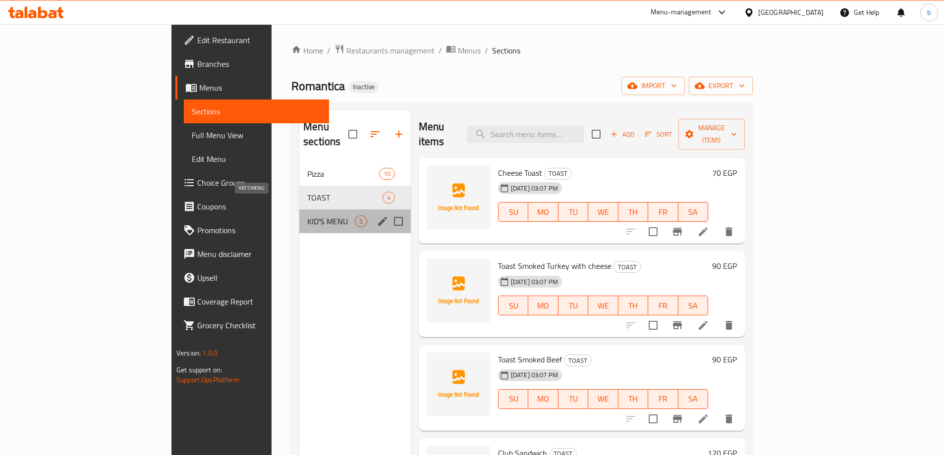
click at [307, 216] on span "KID'S MENU" at bounding box center [331, 222] width 48 height 12
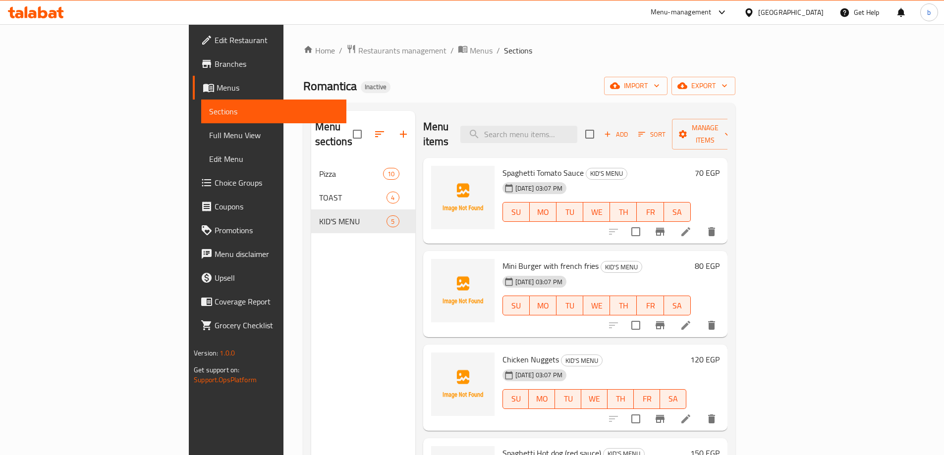
scroll to position [37, 0]
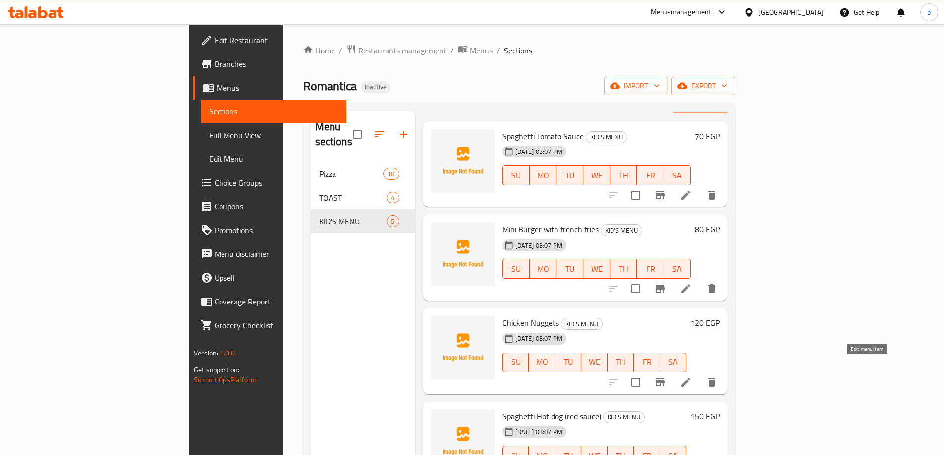
click at [692, 377] on icon at bounding box center [686, 383] width 12 height 12
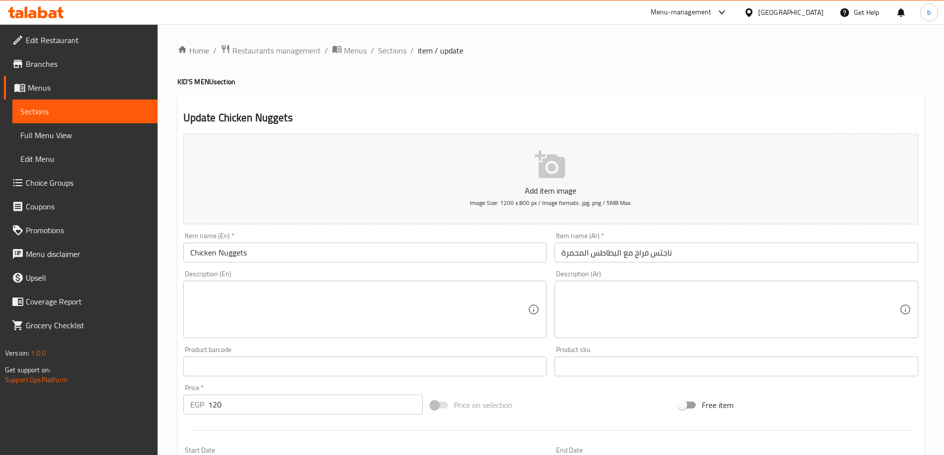
click at [419, 248] on input "Chicken Nuggets" at bounding box center [365, 253] width 364 height 20
click at [297, 244] on input "Chicken Nuggets" at bounding box center [365, 253] width 364 height 20
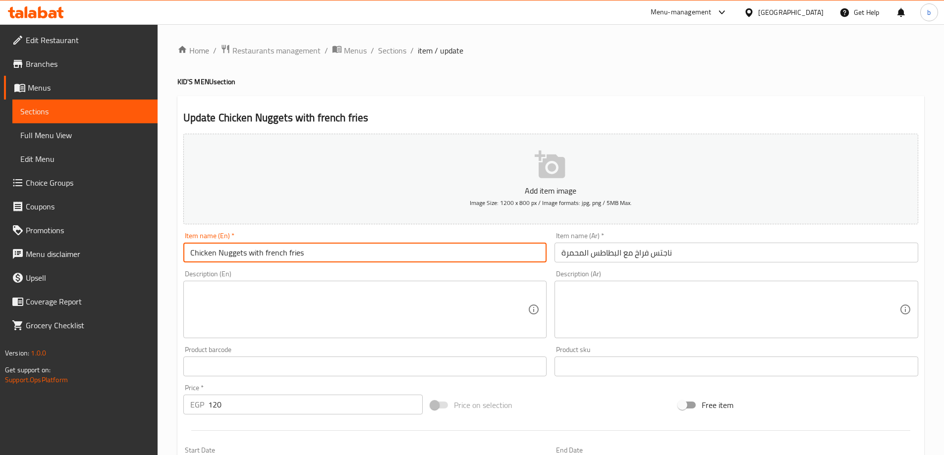
drag, startPoint x: 271, startPoint y: 257, endPoint x: 433, endPoint y: 253, distance: 161.6
click at [433, 252] on input "Chicken Nuggets with french fries" at bounding box center [365, 253] width 364 height 20
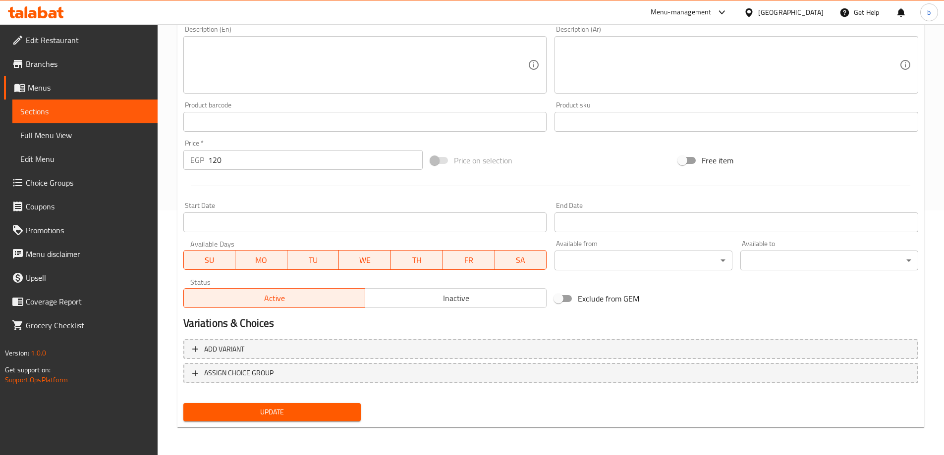
type input "Chicken Nuggets with french fries"
click at [300, 418] on span "Update" at bounding box center [272, 412] width 162 height 12
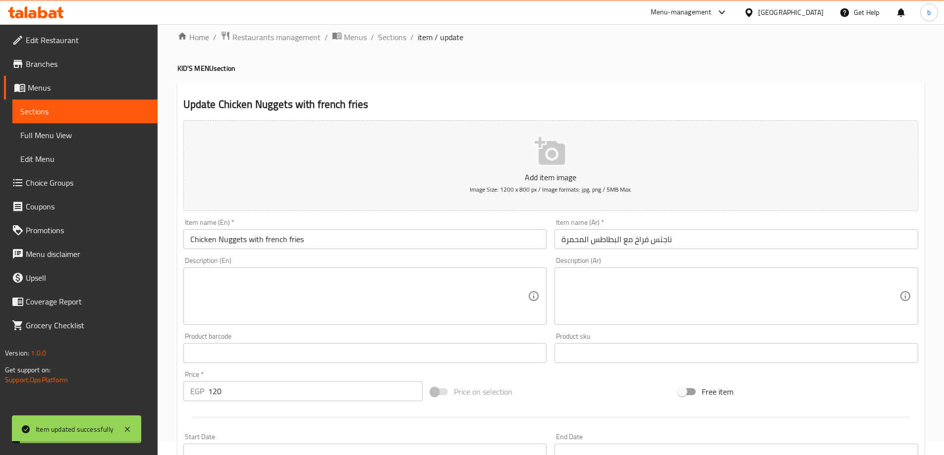
scroll to position [0, 0]
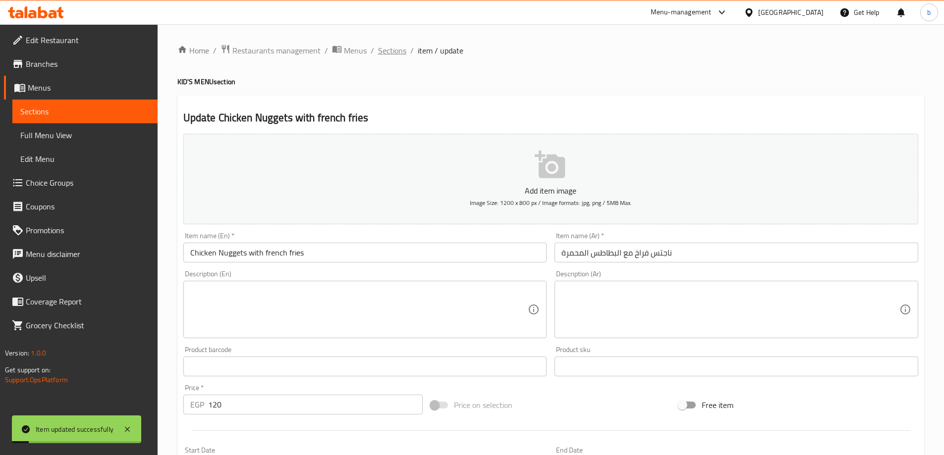
click at [395, 49] on span "Sections" at bounding box center [392, 51] width 28 height 12
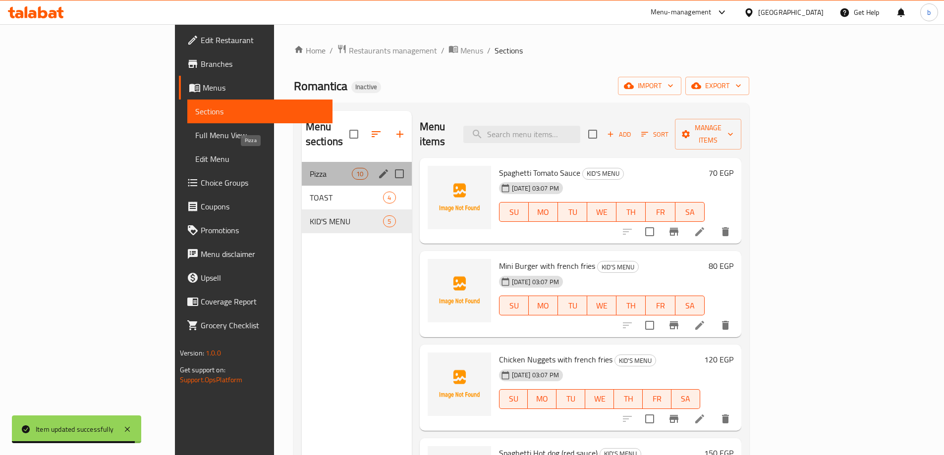
click at [310, 168] on span "Pizza" at bounding box center [331, 174] width 42 height 12
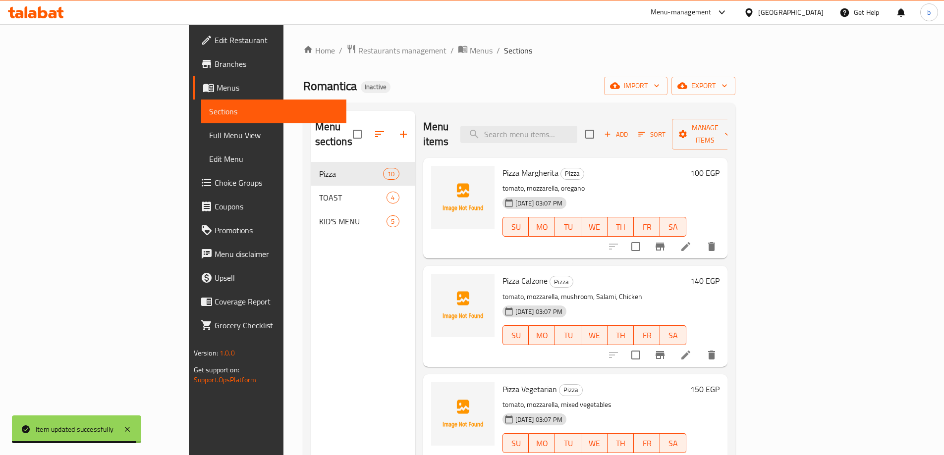
click at [335, 340] on div "Menu sections Pizza 10 TOAST 4 KID'S MENU 5" at bounding box center [363, 338] width 104 height 455
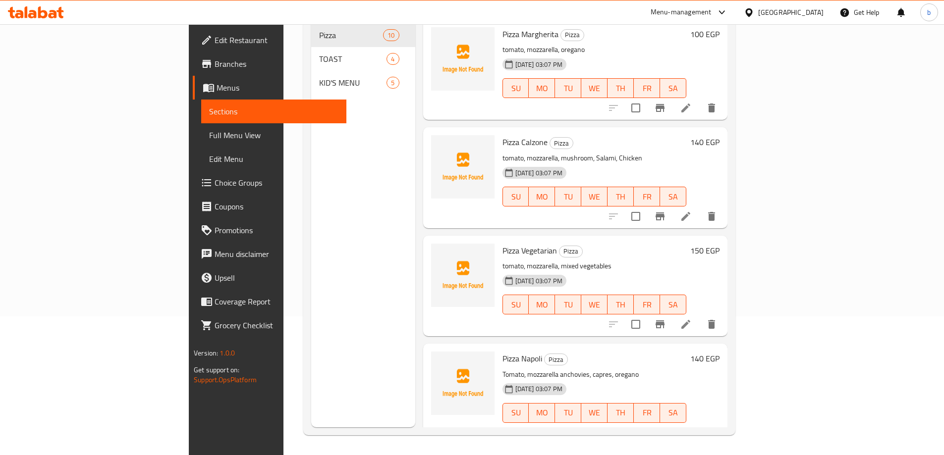
click at [690, 429] on icon at bounding box center [685, 433] width 9 height 9
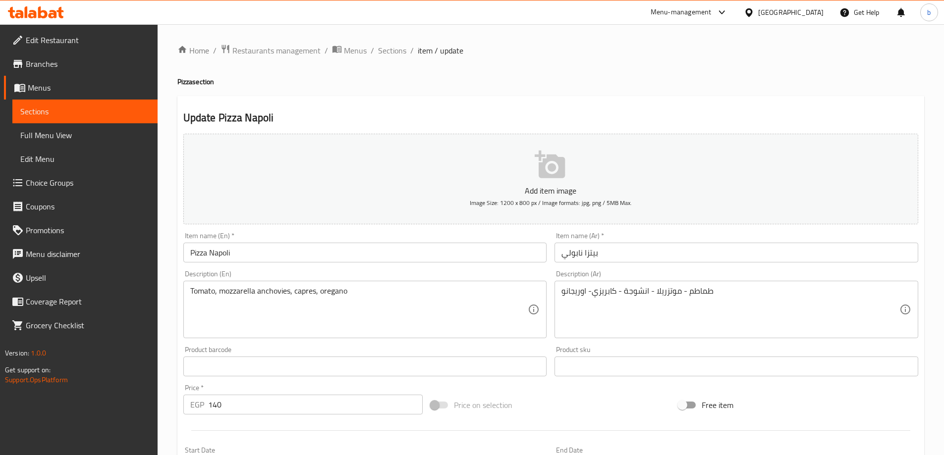
drag, startPoint x: 586, startPoint y: 292, endPoint x: 528, endPoint y: 302, distance: 59.3
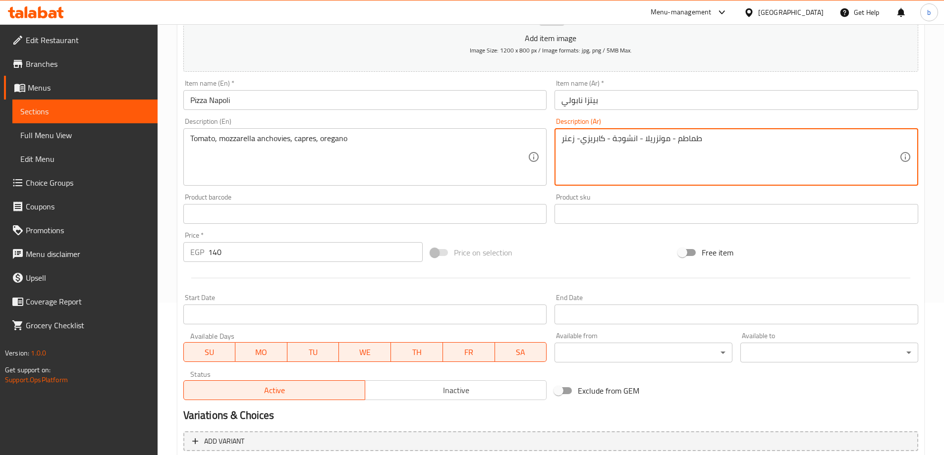
scroll to position [245, 0]
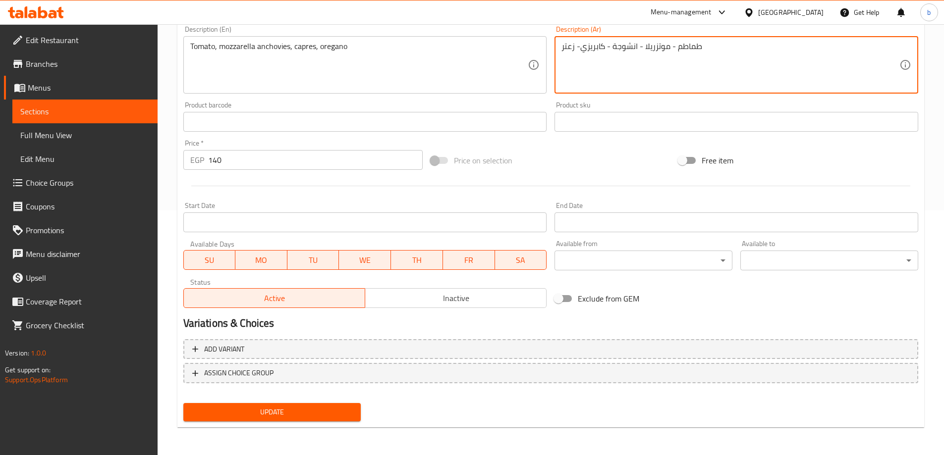
type textarea "طماطم - موتزريلا - انشوجة - كابريزي- زعتر"
click at [293, 411] on span "Update" at bounding box center [272, 412] width 162 height 12
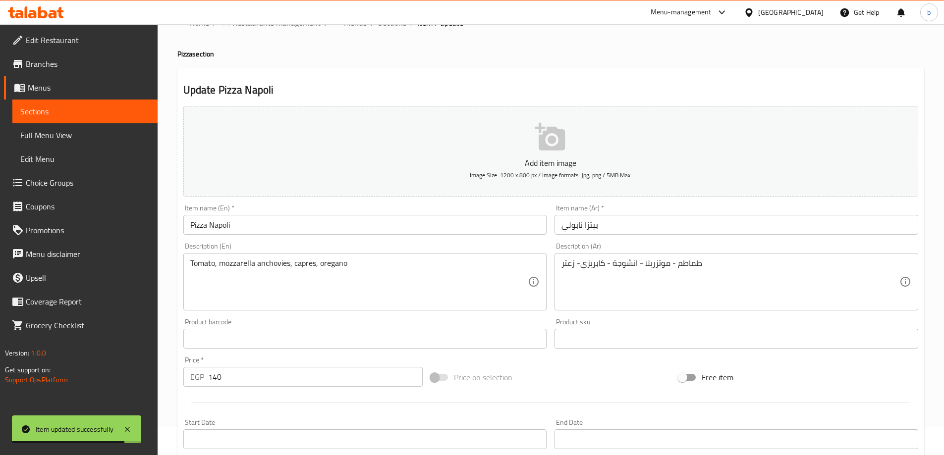
scroll to position [0, 0]
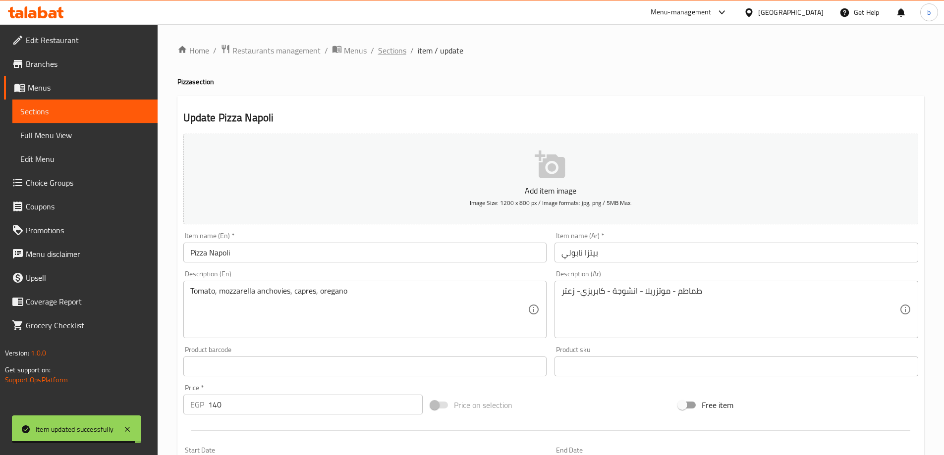
click at [394, 45] on span "Sections" at bounding box center [392, 51] width 28 height 12
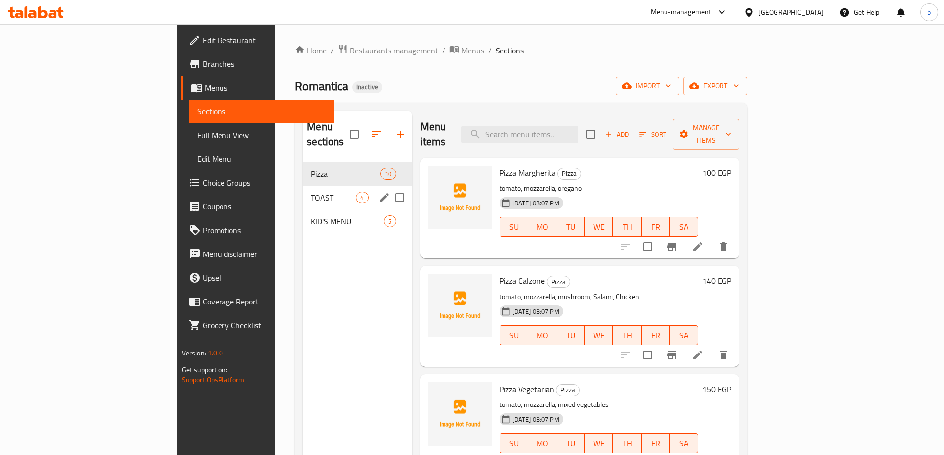
click at [303, 186] on div "TOAST 4" at bounding box center [357, 198] width 109 height 24
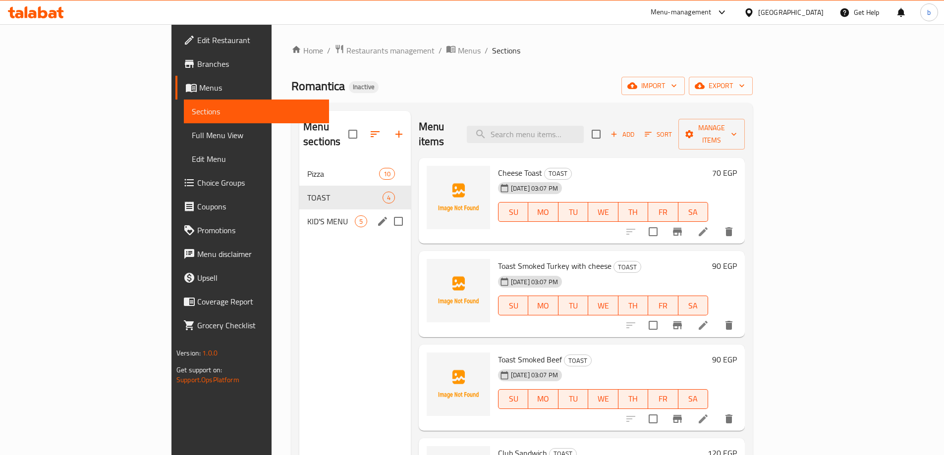
click at [307, 216] on span "KID'S MENU" at bounding box center [331, 222] width 48 height 12
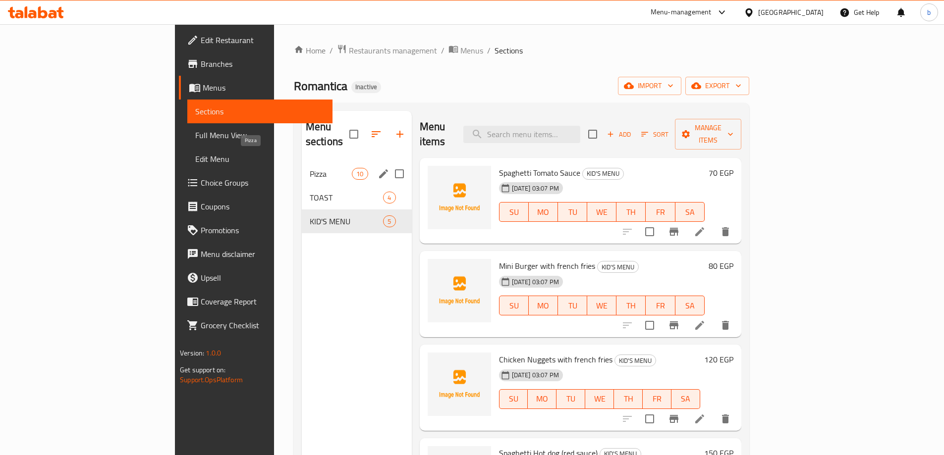
click at [310, 168] on span "Pizza" at bounding box center [331, 174] width 42 height 12
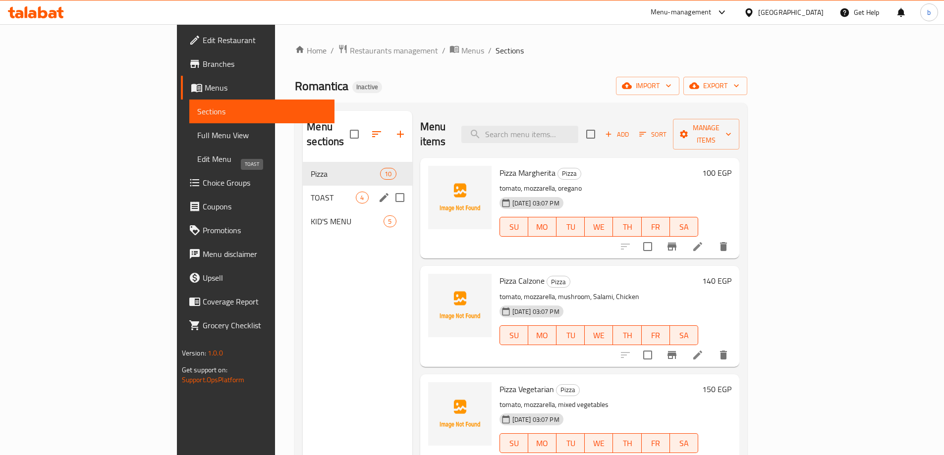
click at [311, 192] on span "TOAST" at bounding box center [333, 198] width 45 height 12
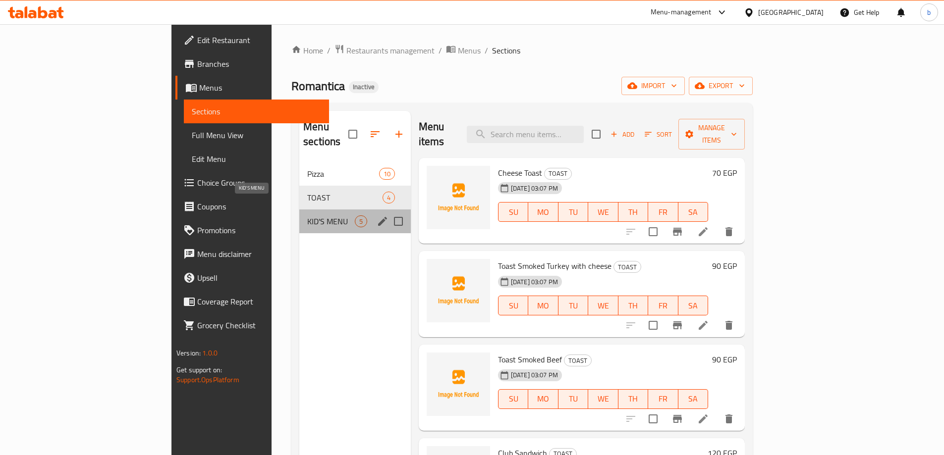
click at [307, 216] on span "KID'S MENU" at bounding box center [331, 222] width 48 height 12
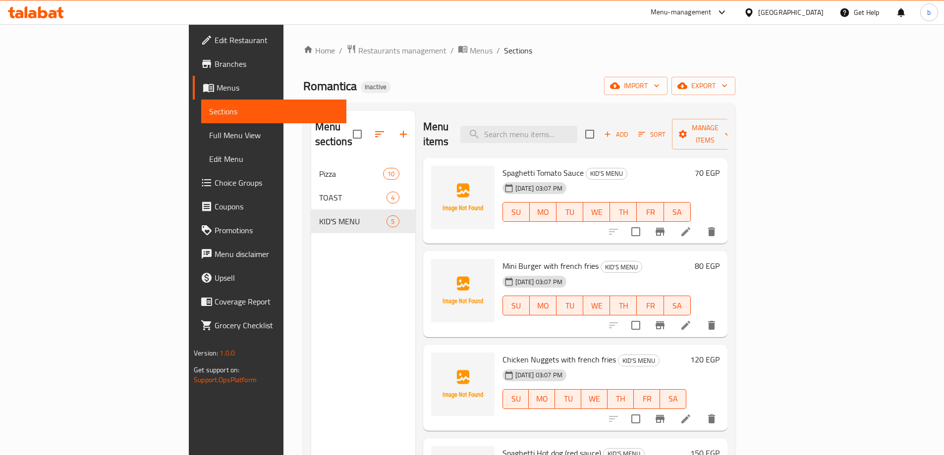
click at [700, 223] on li at bounding box center [686, 232] width 28 height 18
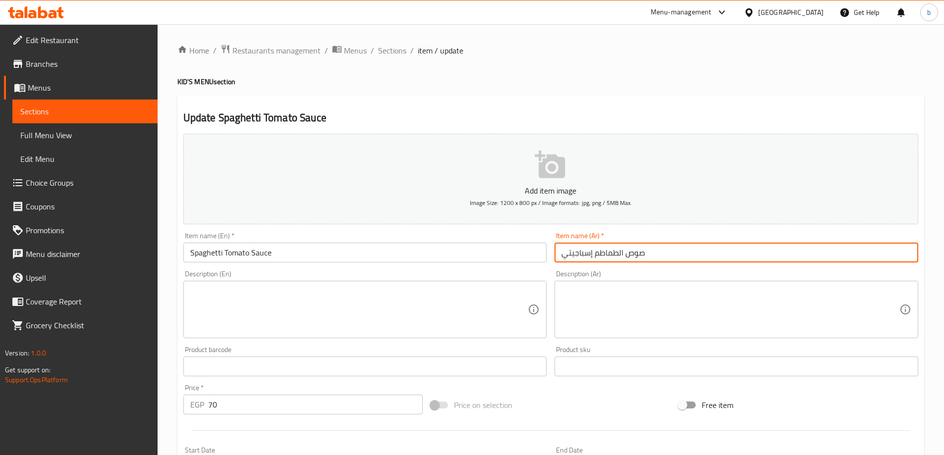
drag, startPoint x: 576, startPoint y: 253, endPoint x: 385, endPoint y: 256, distance: 191.8
click at [392, 254] on div "Add item image Image Size: 1200 x 800 px / Image formats: jpg, png / 5MB Max. I…" at bounding box center [550, 343] width 743 height 427
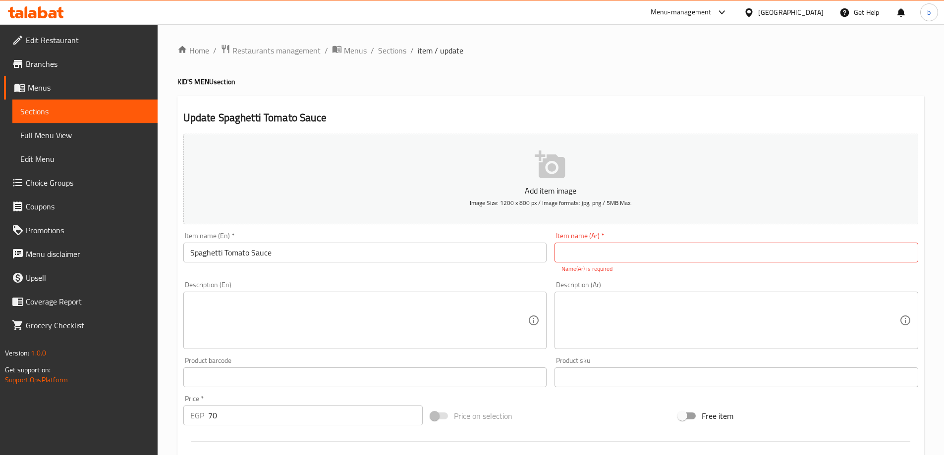
click at [627, 258] on input "text" at bounding box center [736, 253] width 364 height 20
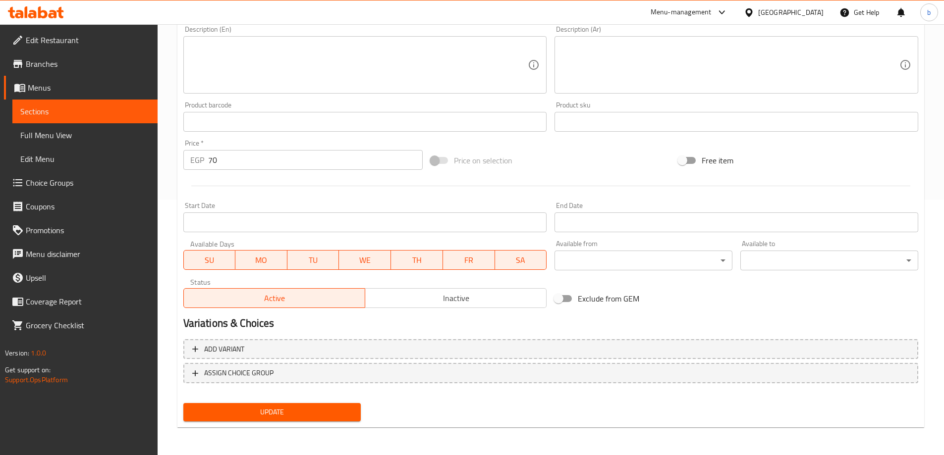
type input "اسباجيتى بصوص احمر"
click at [293, 413] on span "Update" at bounding box center [272, 412] width 162 height 12
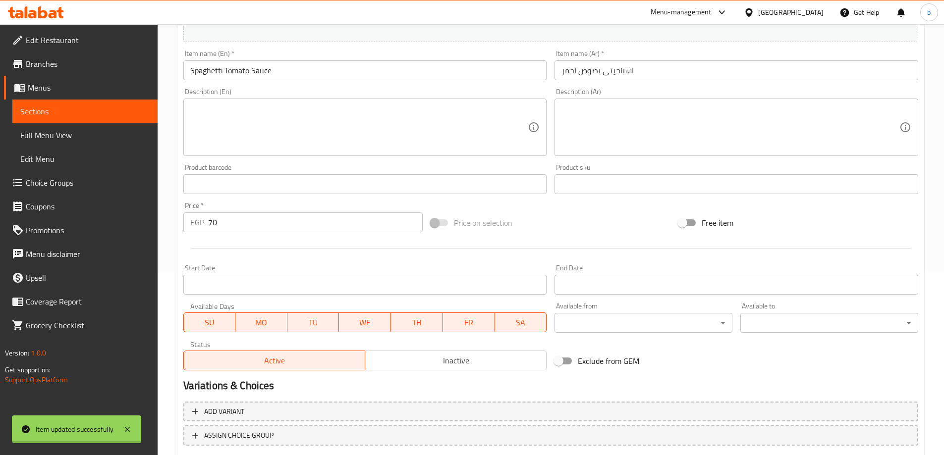
scroll to position [96, 0]
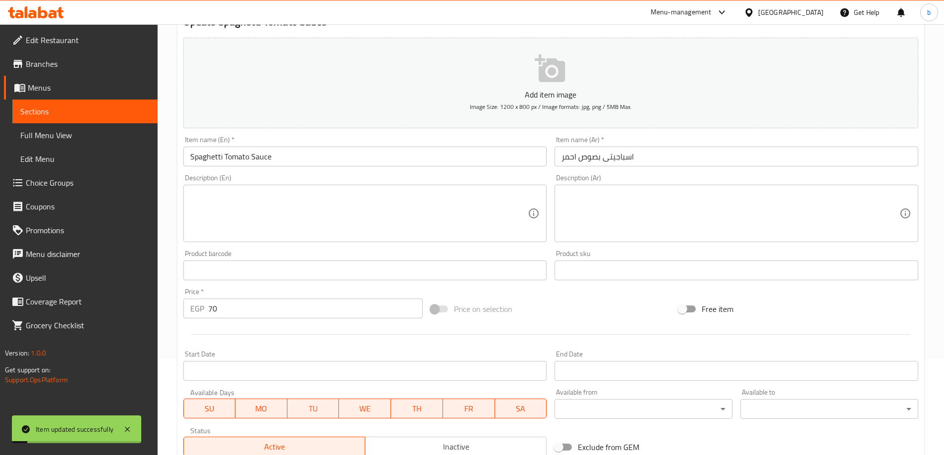
click at [224, 156] on input "Spaghetti Tomato Sauce" at bounding box center [365, 157] width 364 height 20
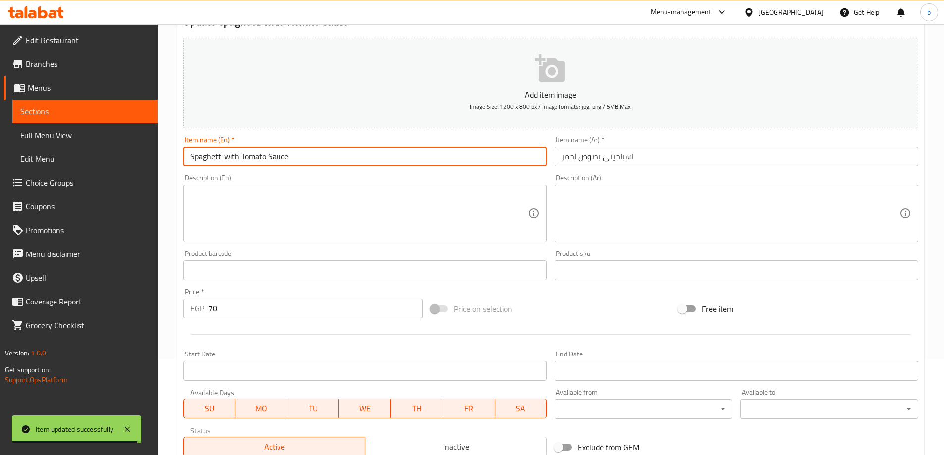
type input "Spaghetti with Tomato Sauce"
drag, startPoint x: 574, startPoint y: 158, endPoint x: 551, endPoint y: 158, distance: 22.8
click at [551, 158] on div "Item name (Ar)   * اسباجيتى بصوص احمر Item name (Ar) *" at bounding box center [736, 151] width 372 height 38
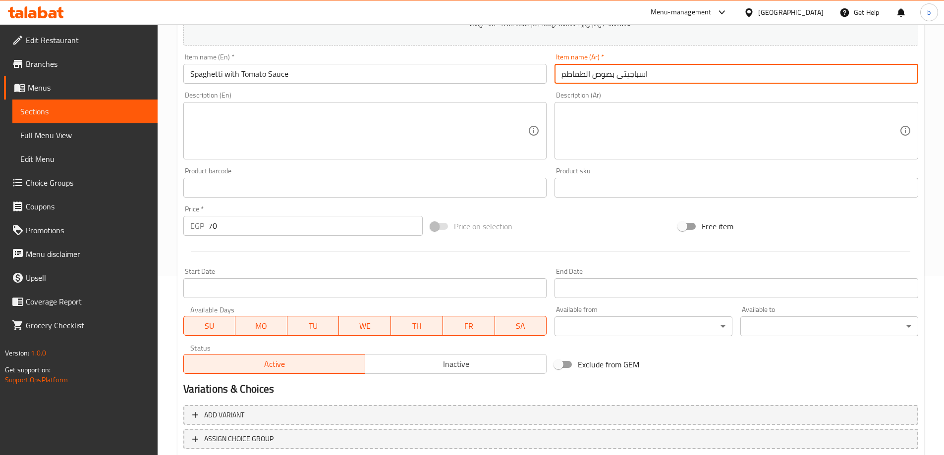
scroll to position [245, 0]
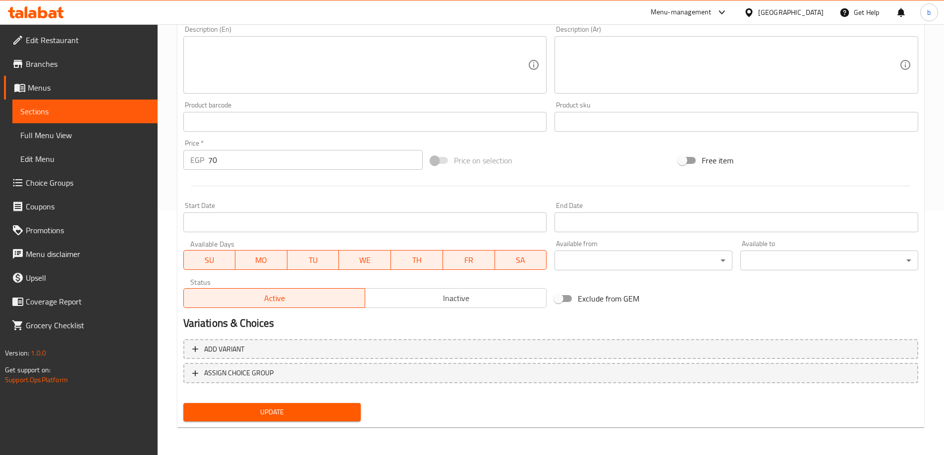
type input "اسباجيتى بصوص الطماطم"
click at [288, 415] on span "Update" at bounding box center [272, 412] width 162 height 12
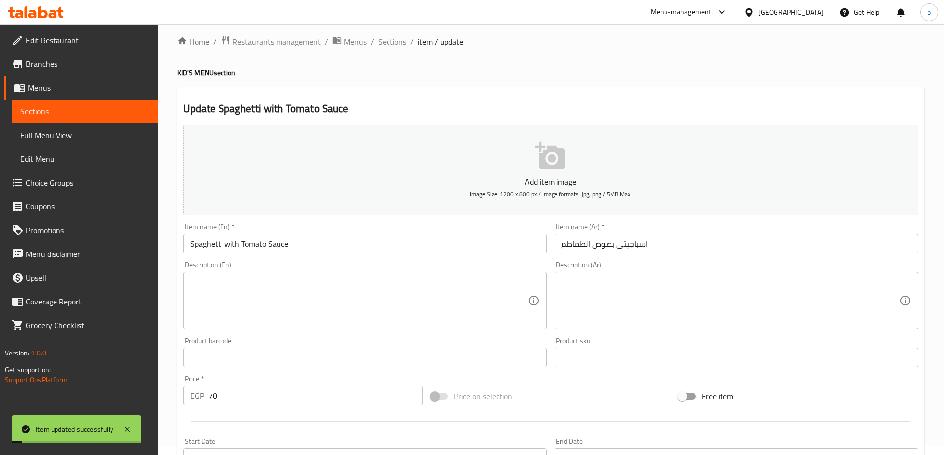
scroll to position [0, 0]
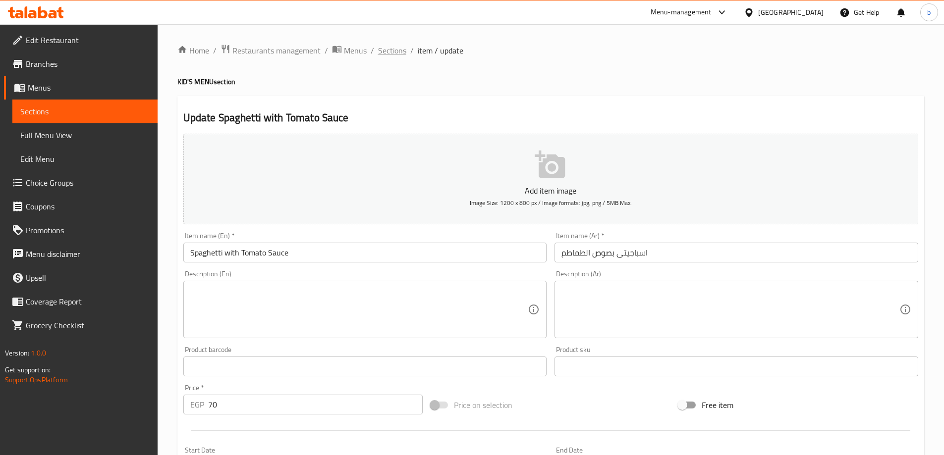
click at [399, 52] on span "Sections" at bounding box center [392, 51] width 28 height 12
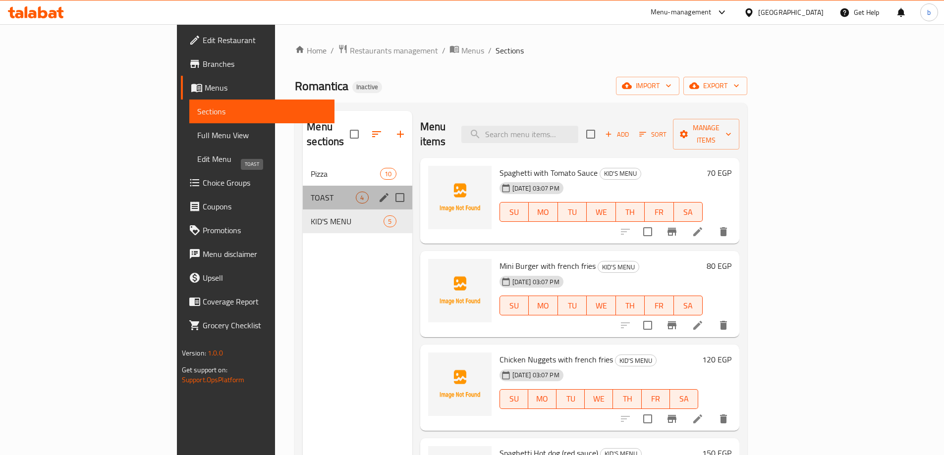
click at [311, 192] on span "TOAST" at bounding box center [333, 198] width 45 height 12
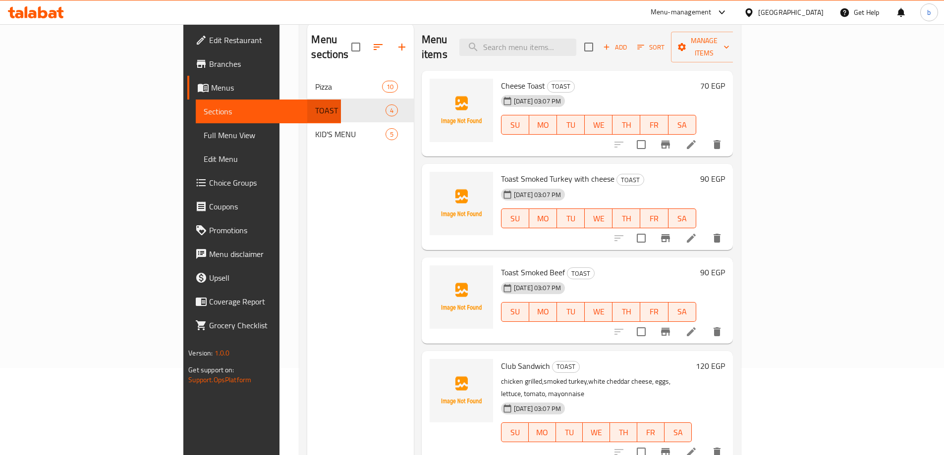
scroll to position [139, 0]
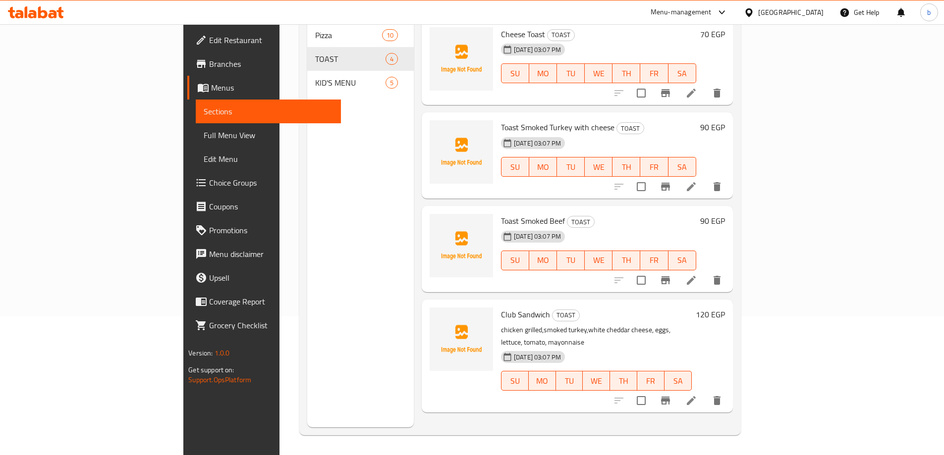
click at [697, 395] on icon at bounding box center [691, 401] width 12 height 12
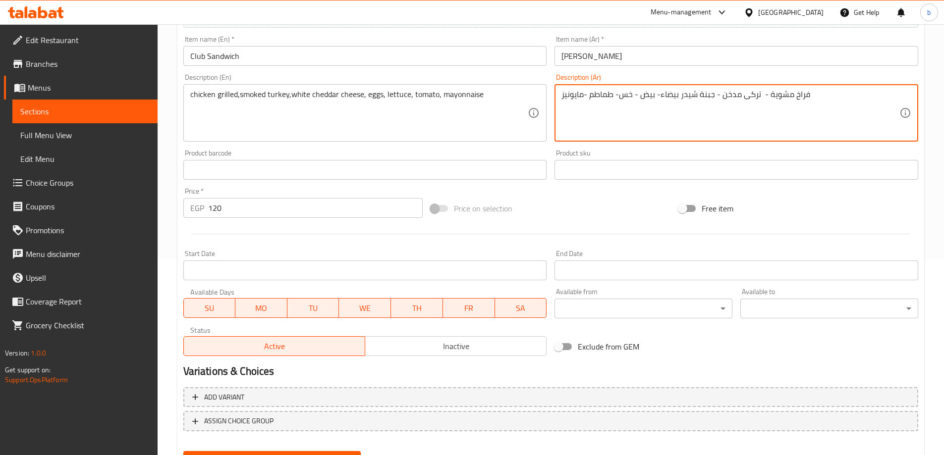
scroll to position [245, 0]
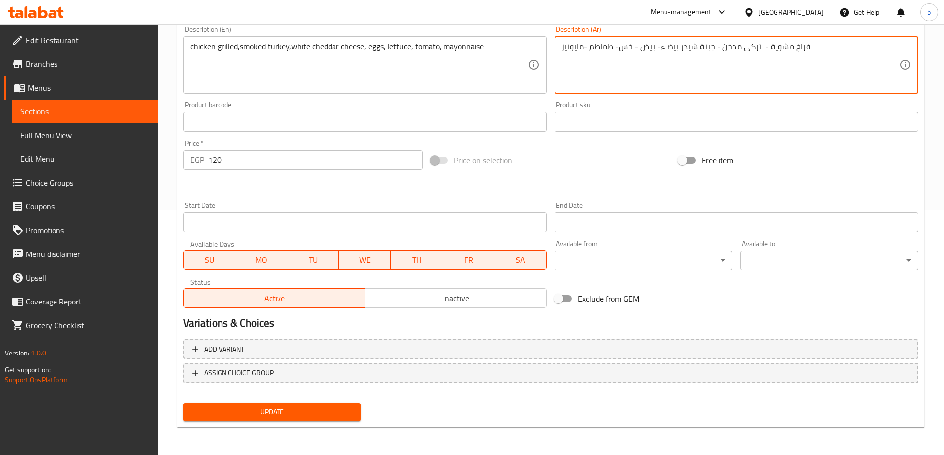
type textarea "فراخ مشوية - تركى مدخن - جبنة شيدر بيضاء- بيض - خس- طماطم -مايونيز"
click at [277, 404] on button "Update" at bounding box center [272, 412] width 178 height 18
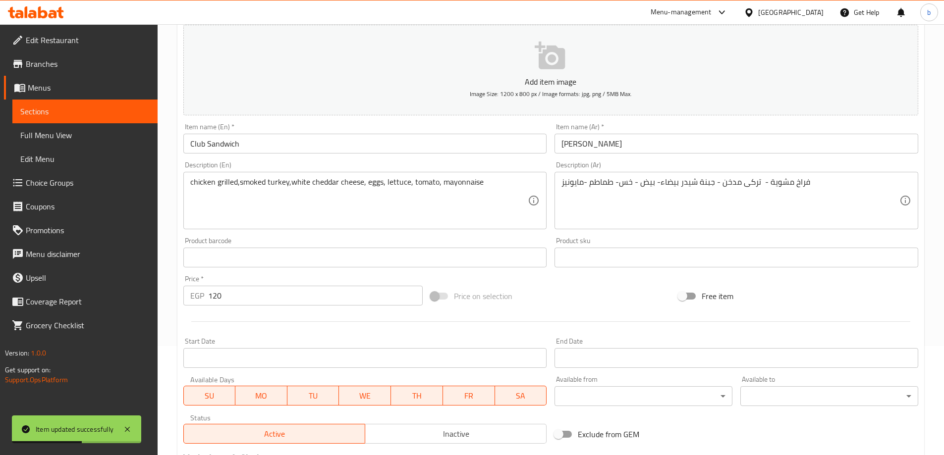
scroll to position [0, 0]
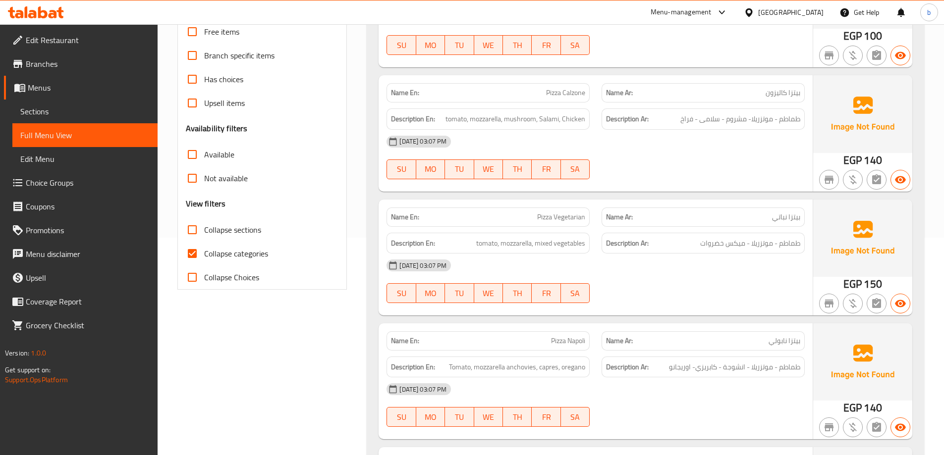
scroll to position [248, 0]
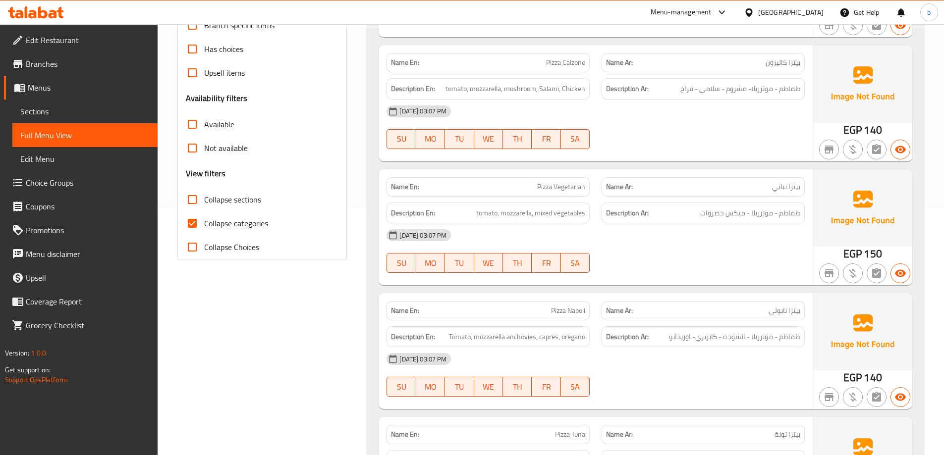
click at [556, 310] on span "Pizza Napoli" at bounding box center [568, 311] width 34 height 10
click at [557, 310] on span "Pizza Napoli" at bounding box center [568, 311] width 34 height 10
copy span "Pizza Napoli"
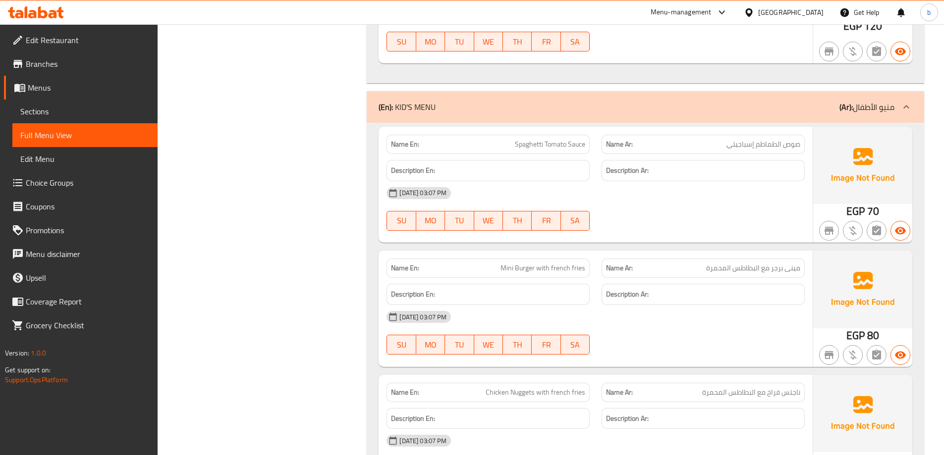
scroll to position [1982, 0]
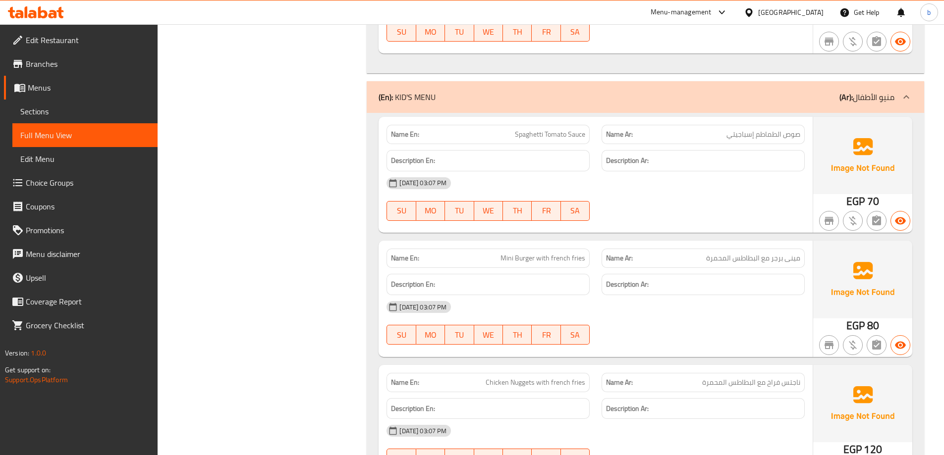
click at [530, 129] on span "Spaghetti Tomato Sauce" at bounding box center [550, 134] width 70 height 10
copy span "Spaghetti Tomato Sauce"
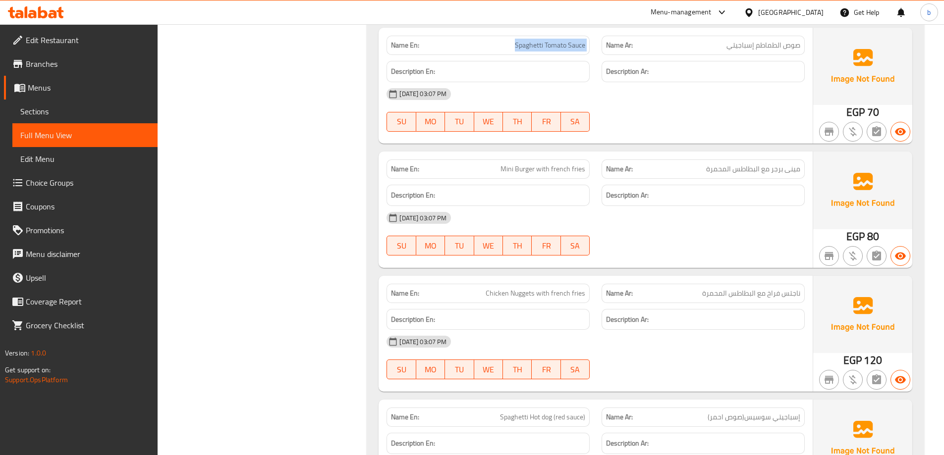
scroll to position [2081, 0]
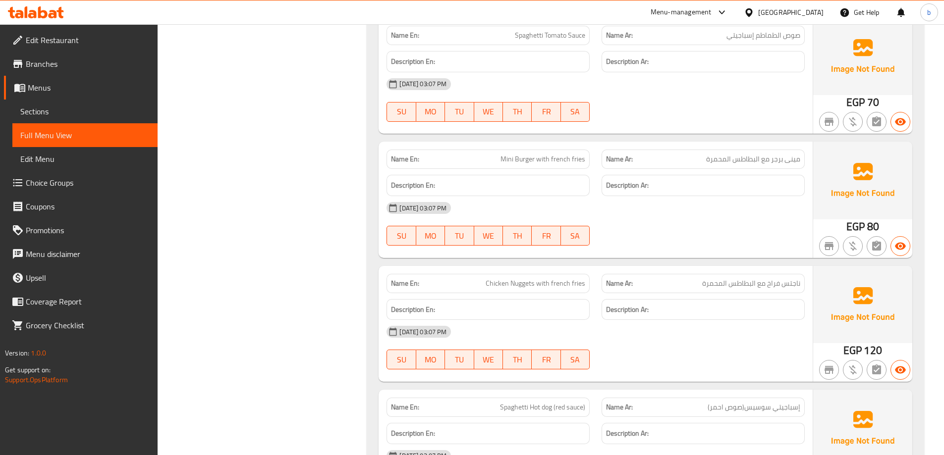
click at [509, 154] on span "Mini Burger with french fries" at bounding box center [542, 159] width 85 height 10
copy span "Mini"
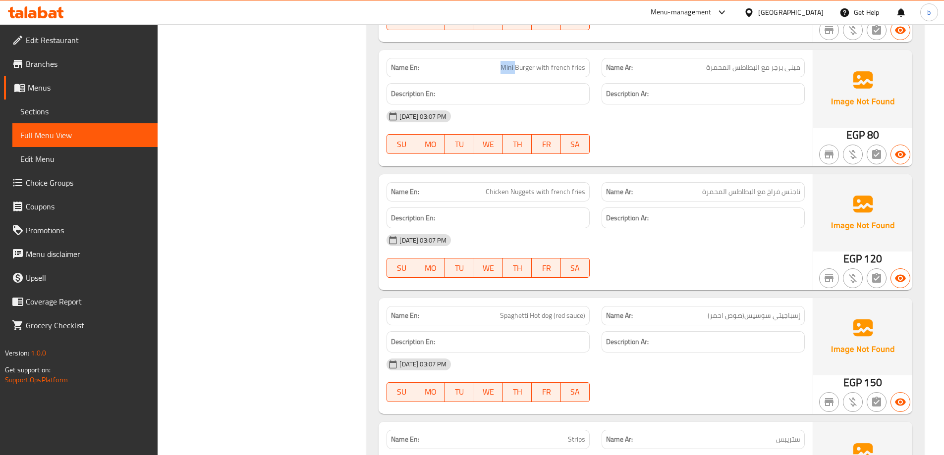
scroll to position [2180, 0]
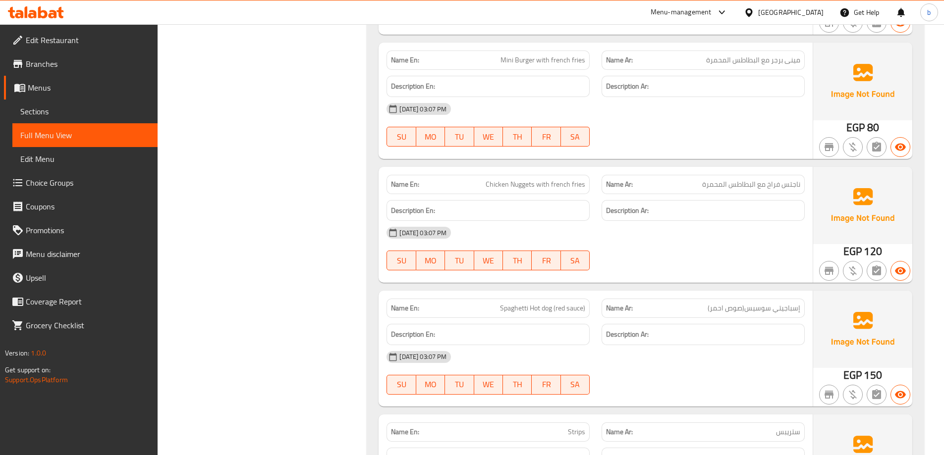
click at [545, 179] on span "Chicken Nuggets with french fries" at bounding box center [536, 184] width 100 height 10
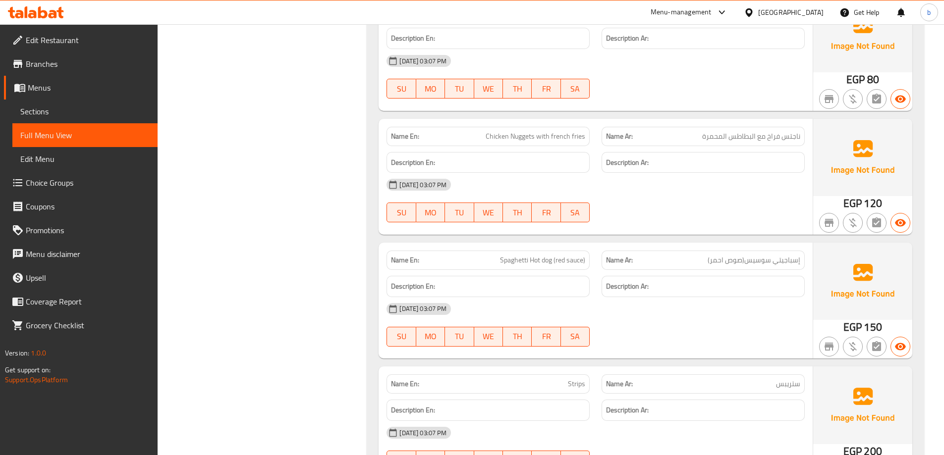
scroll to position [2272, 0]
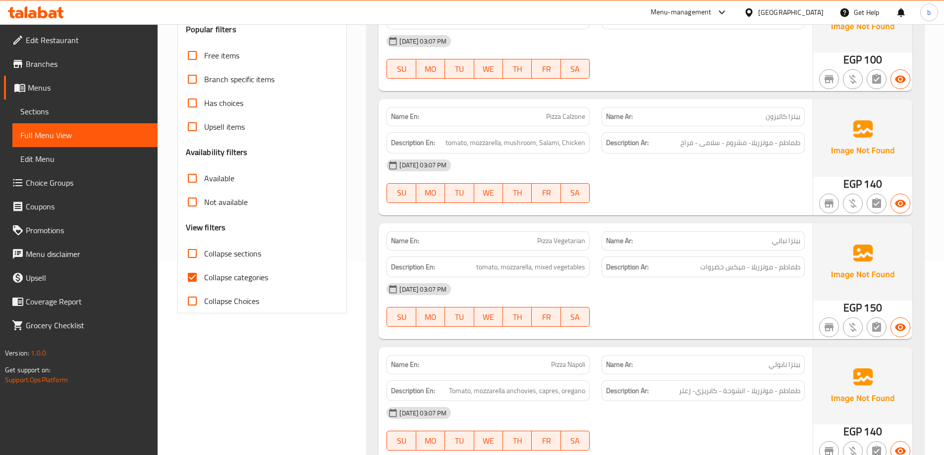
scroll to position [248, 0]
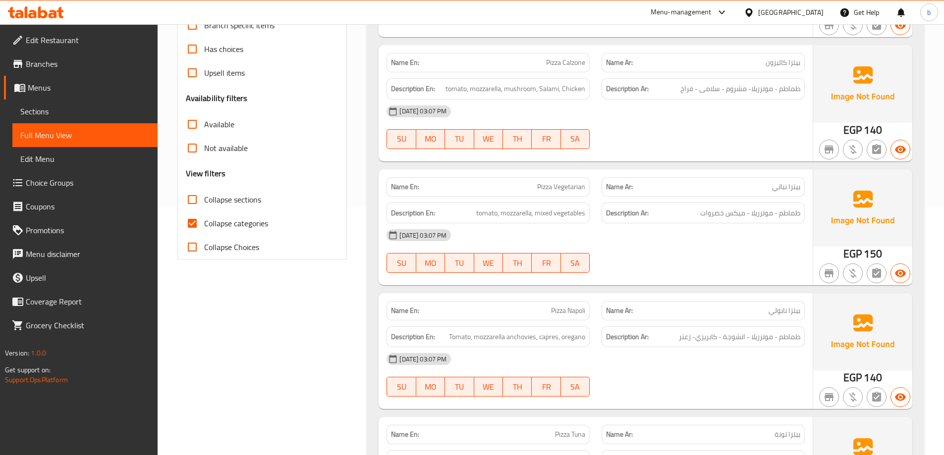
click at [191, 227] on input "Collapse categories" at bounding box center [192, 224] width 24 height 24
checkbox input "false"
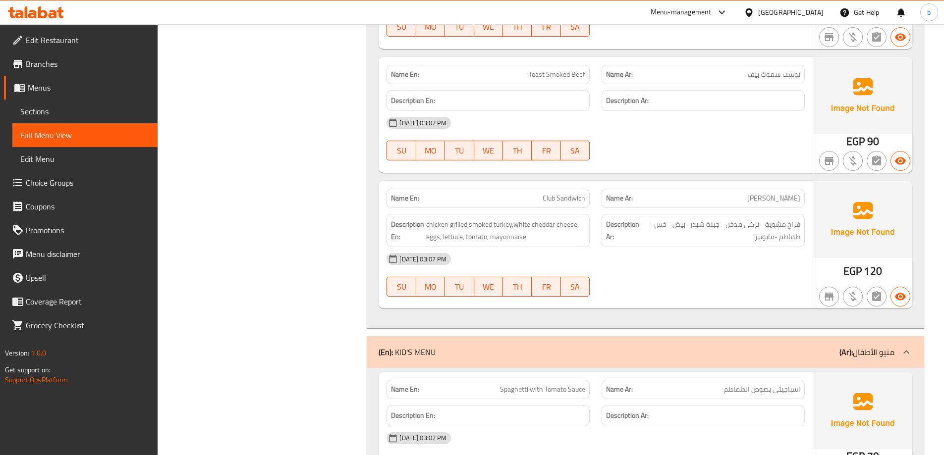
scroll to position [1677, 0]
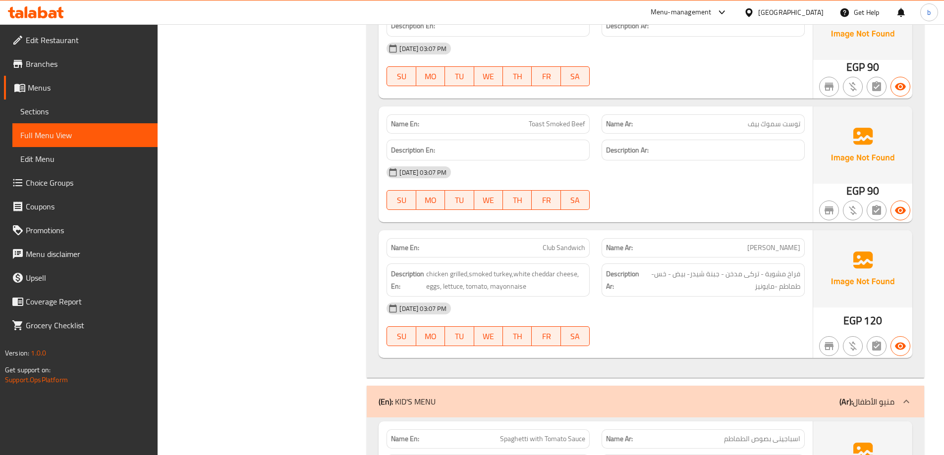
click at [550, 243] on span "Club Sandwich" at bounding box center [564, 248] width 43 height 10
copy span "Club Sandwich"
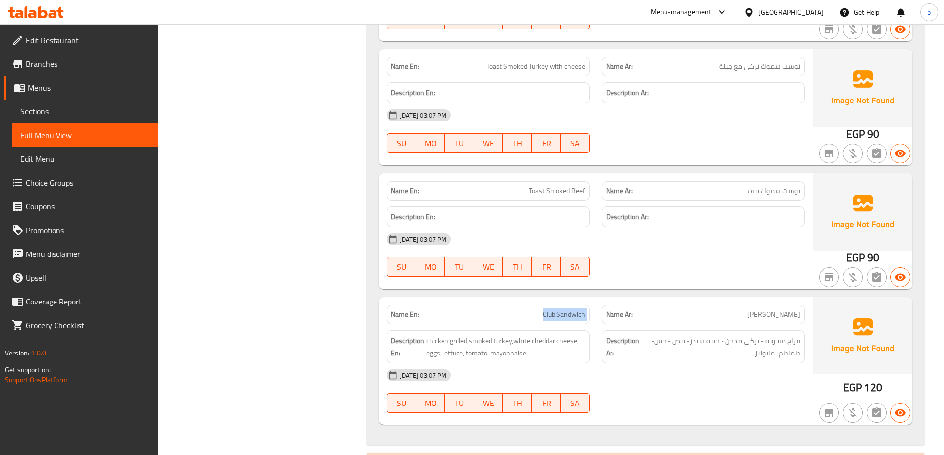
scroll to position [1479, 0]
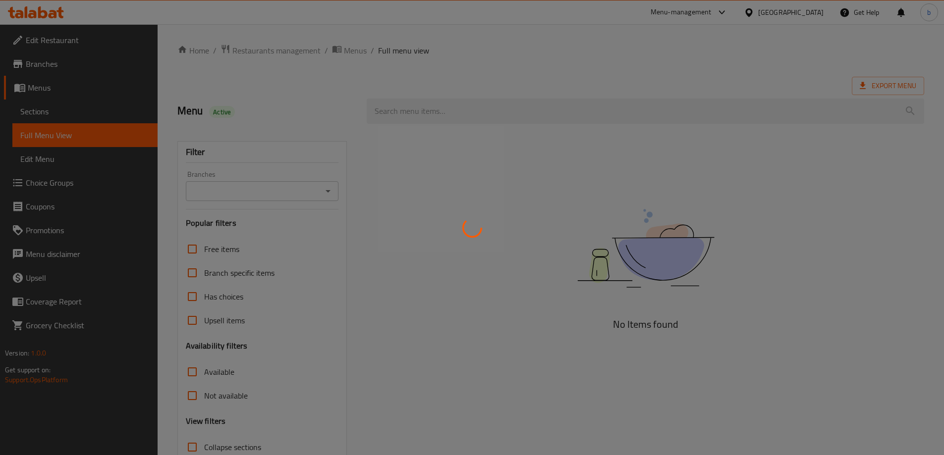
scroll to position [72, 0]
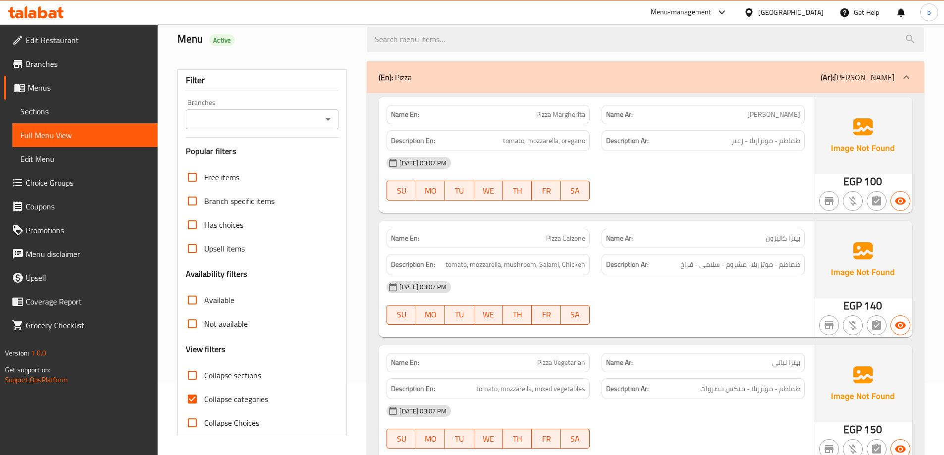
click at [191, 398] on input "Collapse categories" at bounding box center [192, 399] width 24 height 24
checkbox input "false"
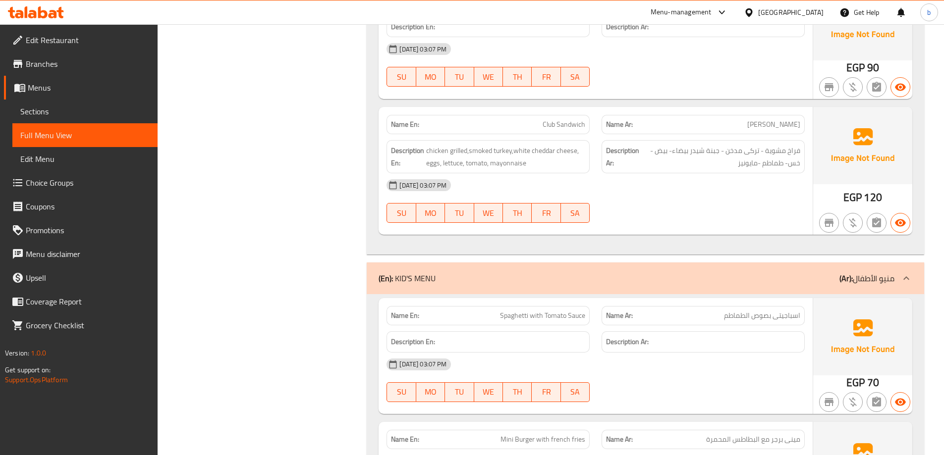
scroll to position [1677, 0]
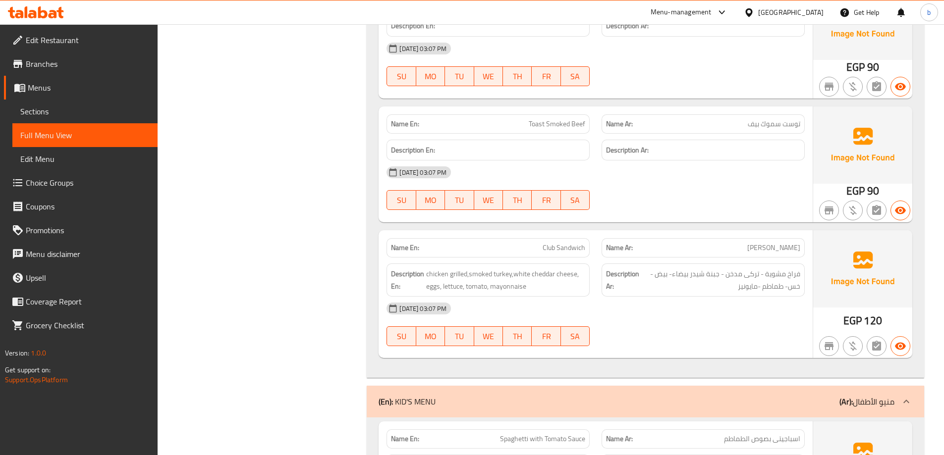
click at [76, 46] on span "Edit Restaurant" at bounding box center [88, 40] width 124 height 12
